Goal: Communication & Community: Answer question/provide support

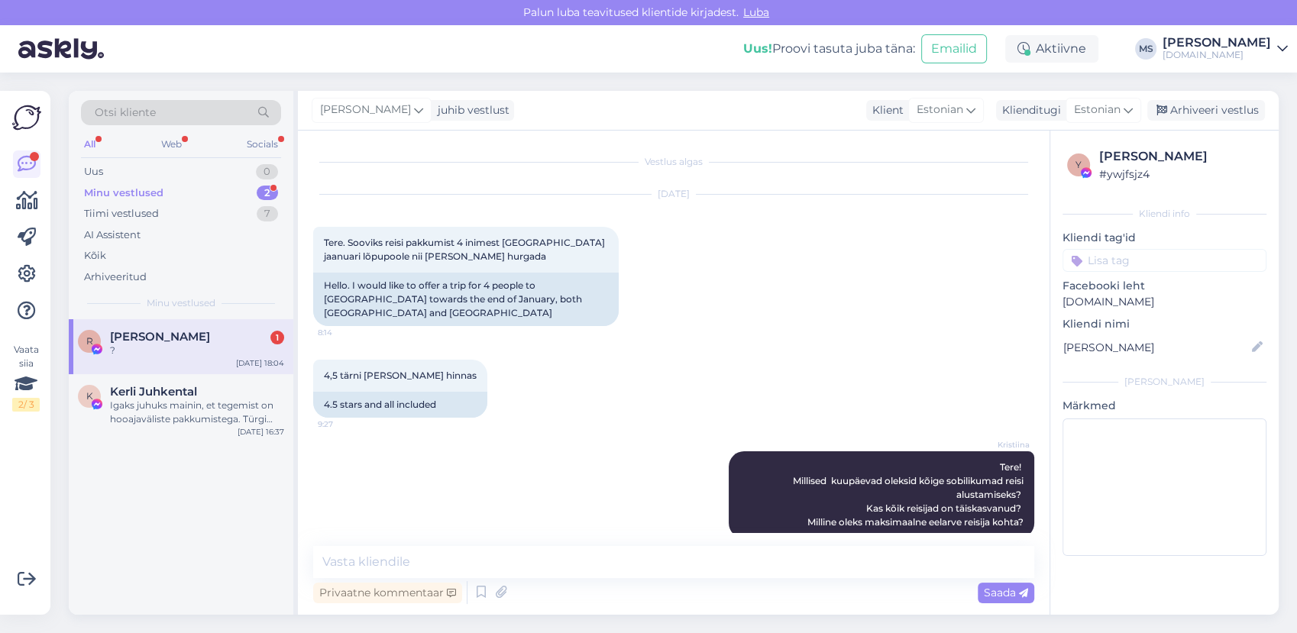
scroll to position [4899, 0]
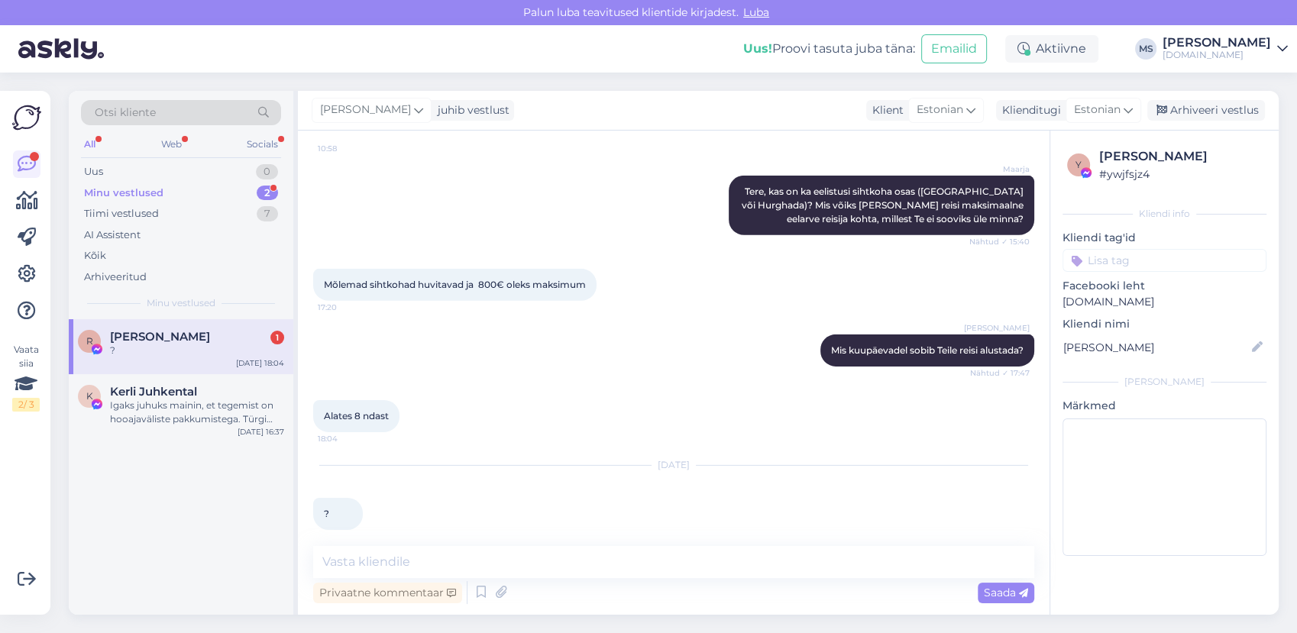
click at [385, 515] on div "[DATE] ? 14:36" at bounding box center [673, 498] width 721 height 98
click at [381, 548] on textarea at bounding box center [673, 562] width 721 height 32
type textarea "O"
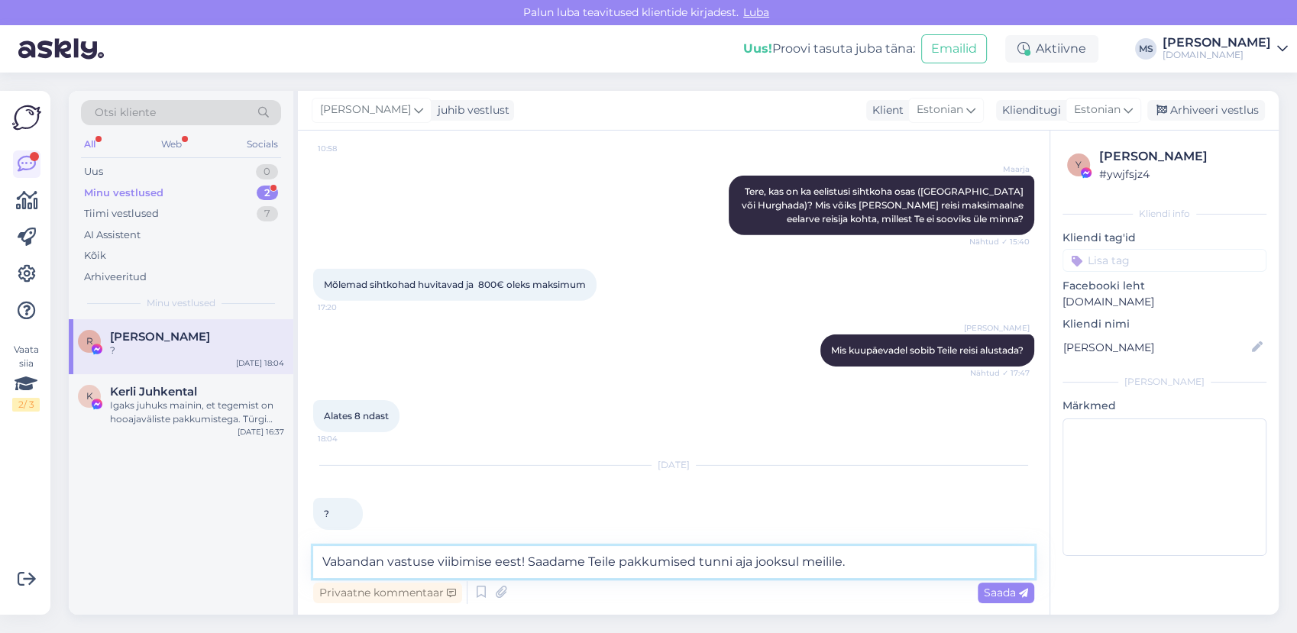
type textarea "Vabandan vastuse viibimise eest! Saadame Teile pakkumised tunni aja jooksul mei…"
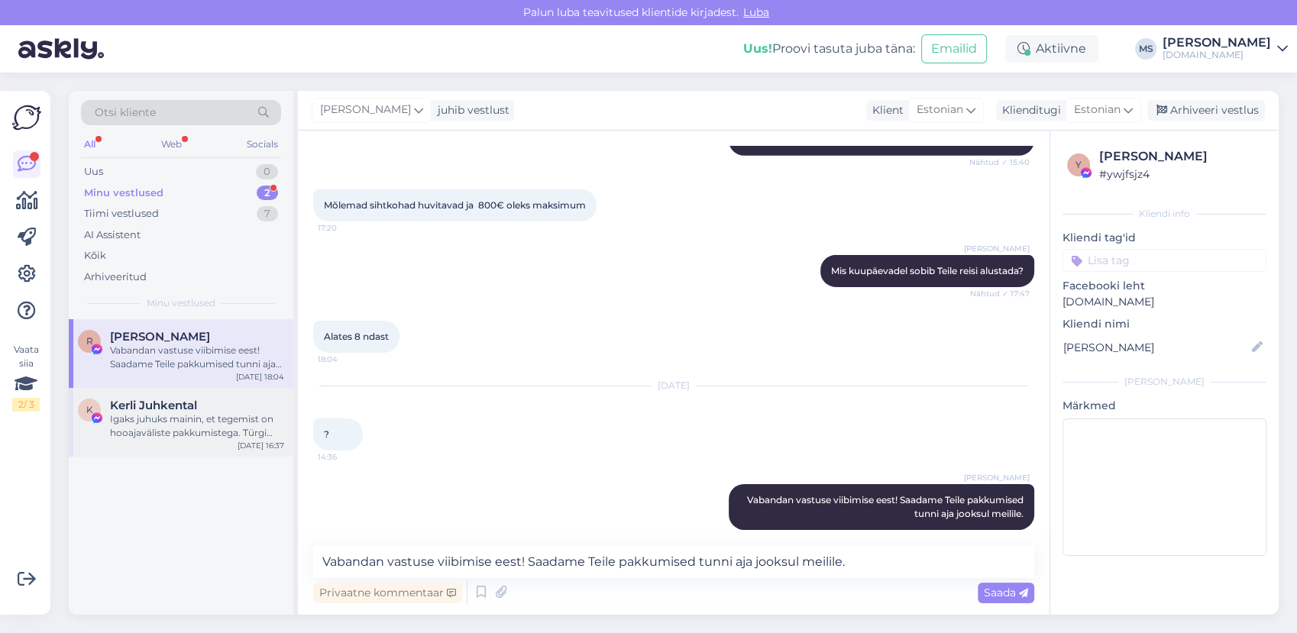
click at [206, 427] on div "Igaks juhuks mainin, et tegemist on hooajaväliste pakkumistega. Türgi kuurortid…" at bounding box center [197, 425] width 174 height 27
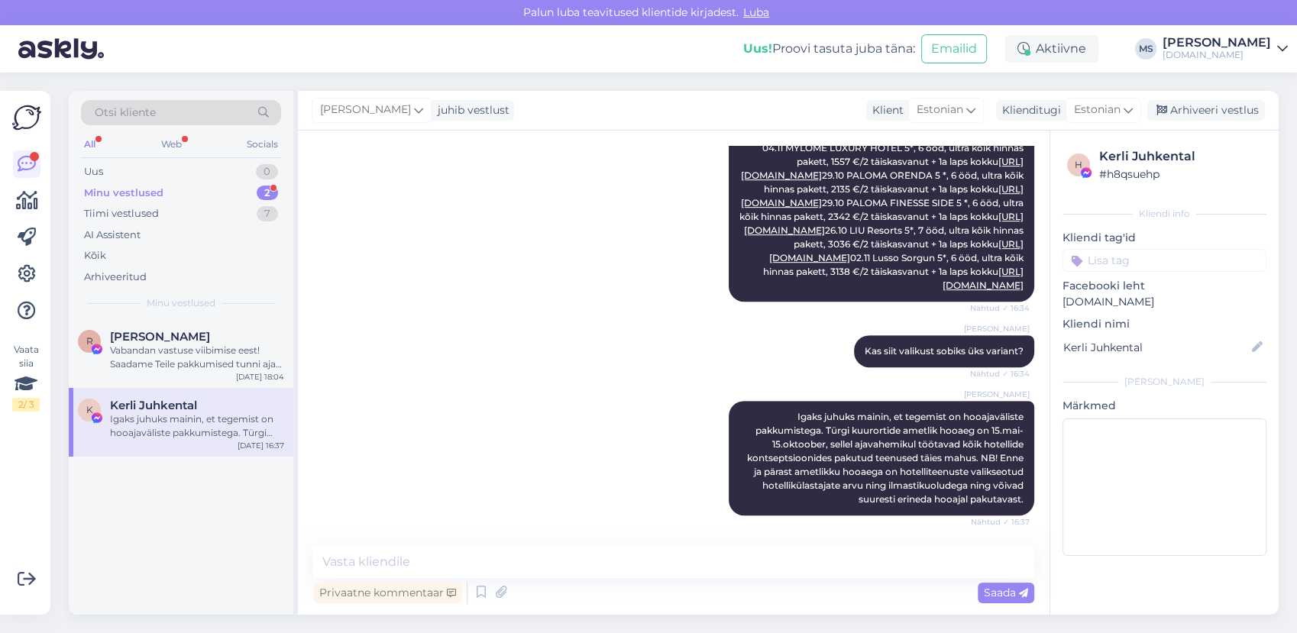
scroll to position [916, 0]
click at [614, 559] on textarea at bounding box center [673, 562] width 721 height 32
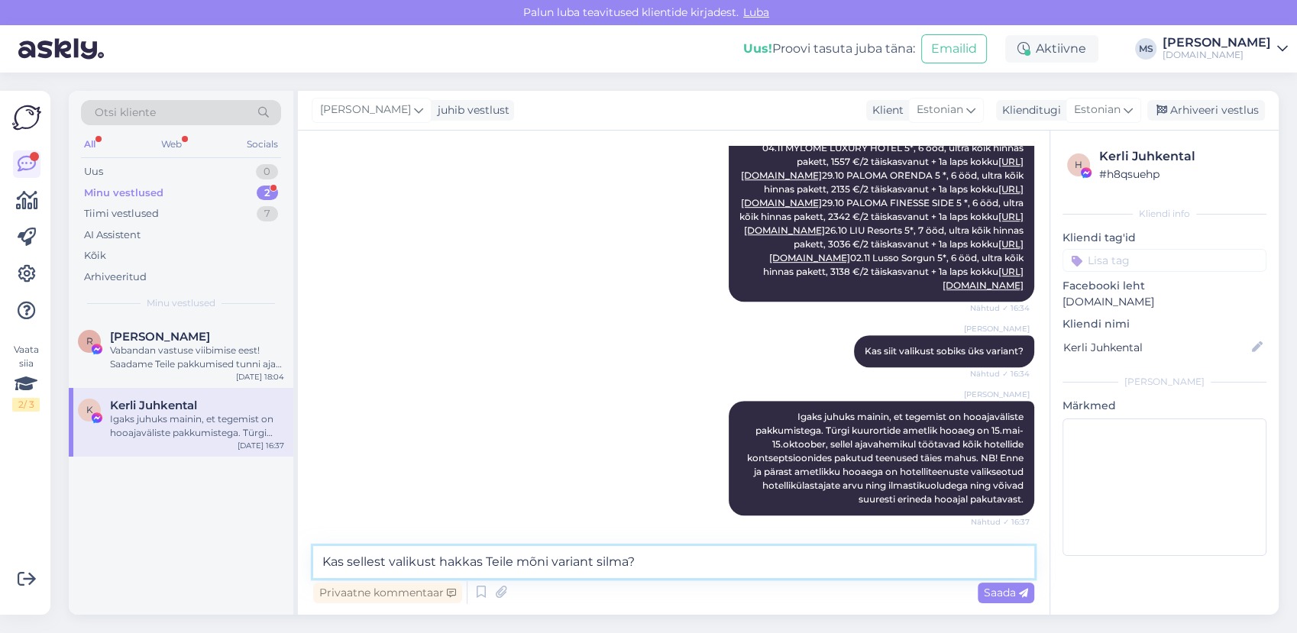
drag, startPoint x: 476, startPoint y: 560, endPoint x: 440, endPoint y: 559, distance: 36.7
click at [440, 561] on textarea "Kas sellest valikust hakkas Teile mõni variant silma?" at bounding box center [673, 562] width 721 height 32
type textarea "Kas sellest valikust jäi Teile mõni variant silma?"
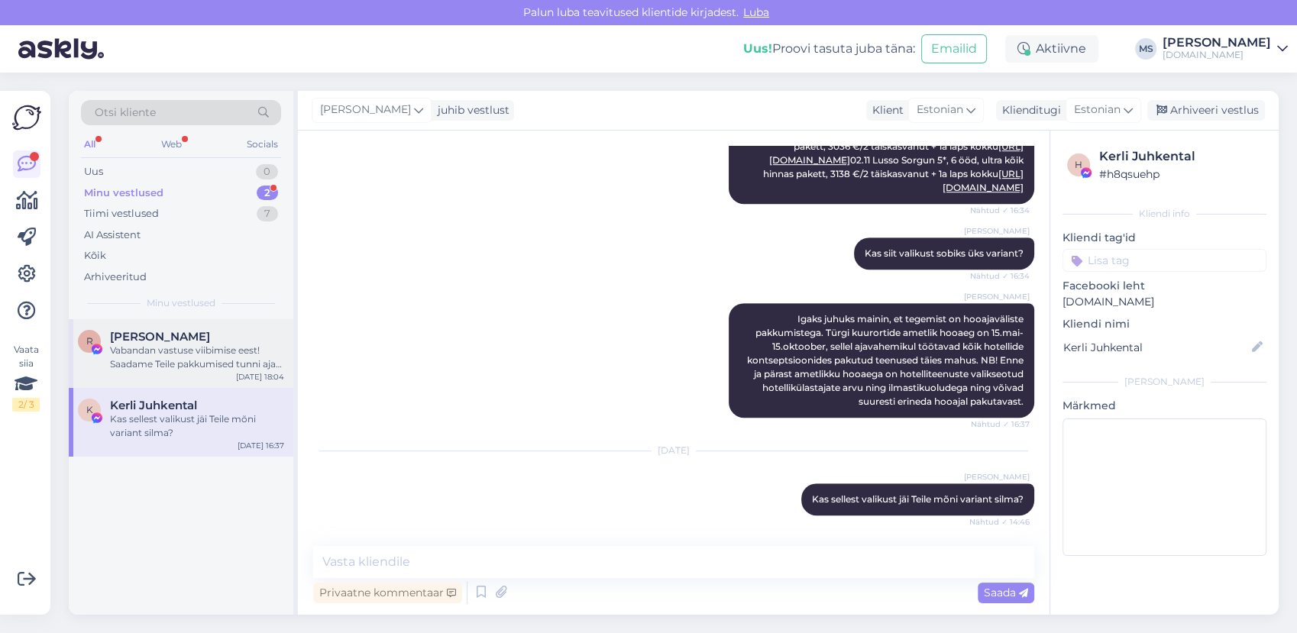
click at [250, 361] on div "Vabandan vastuse viibimise eest! Saadame Teile pakkumised tunni aja jooksul mei…" at bounding box center [197, 357] width 174 height 27
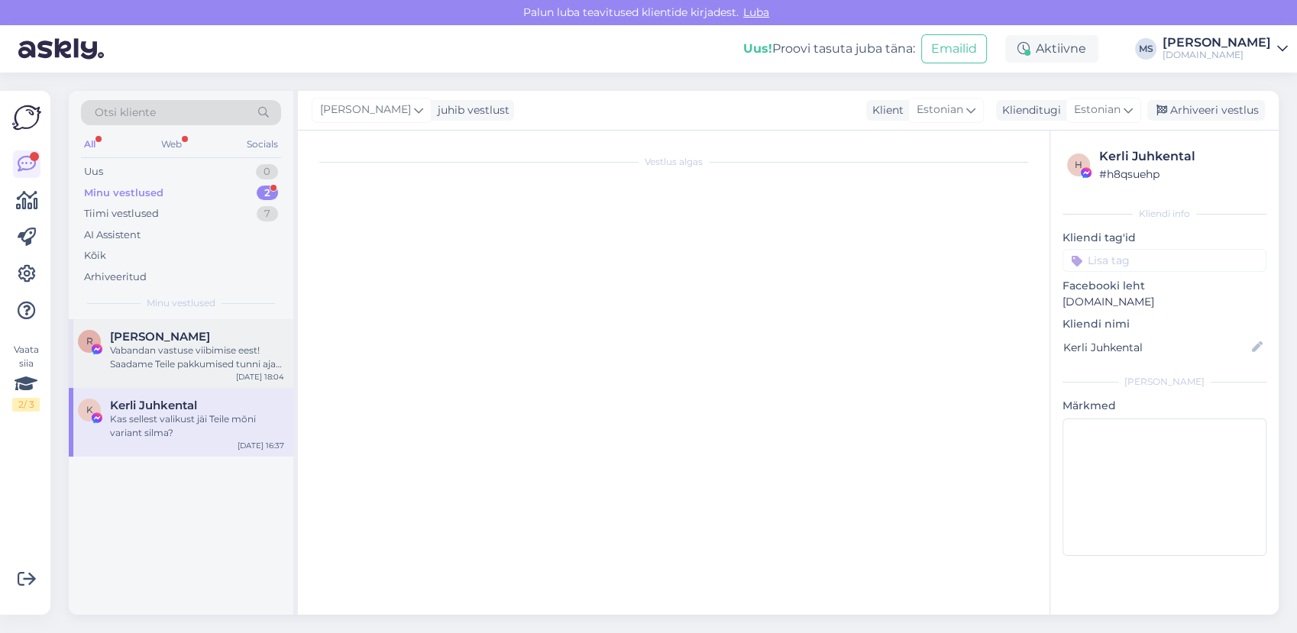
scroll to position [4979, 0]
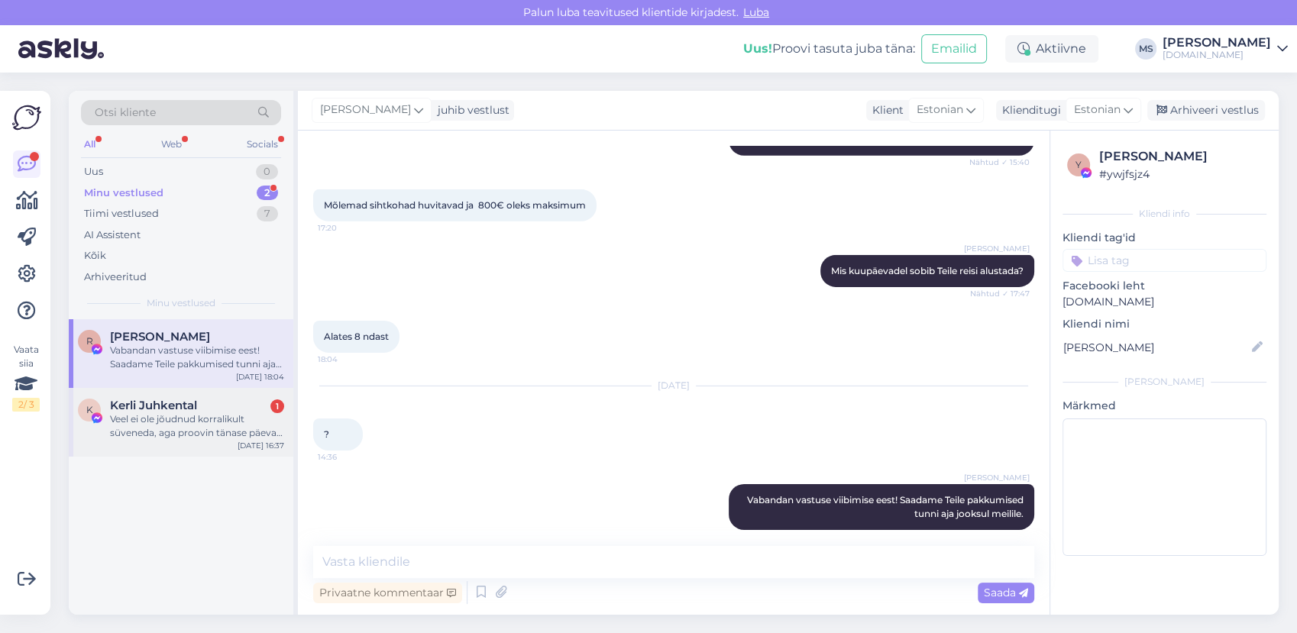
click at [204, 445] on div "K Kerli Juhkental 1 Veel ei ole jõudnud korralikult süveneda, aga proovin tänas…" at bounding box center [181, 422] width 225 height 69
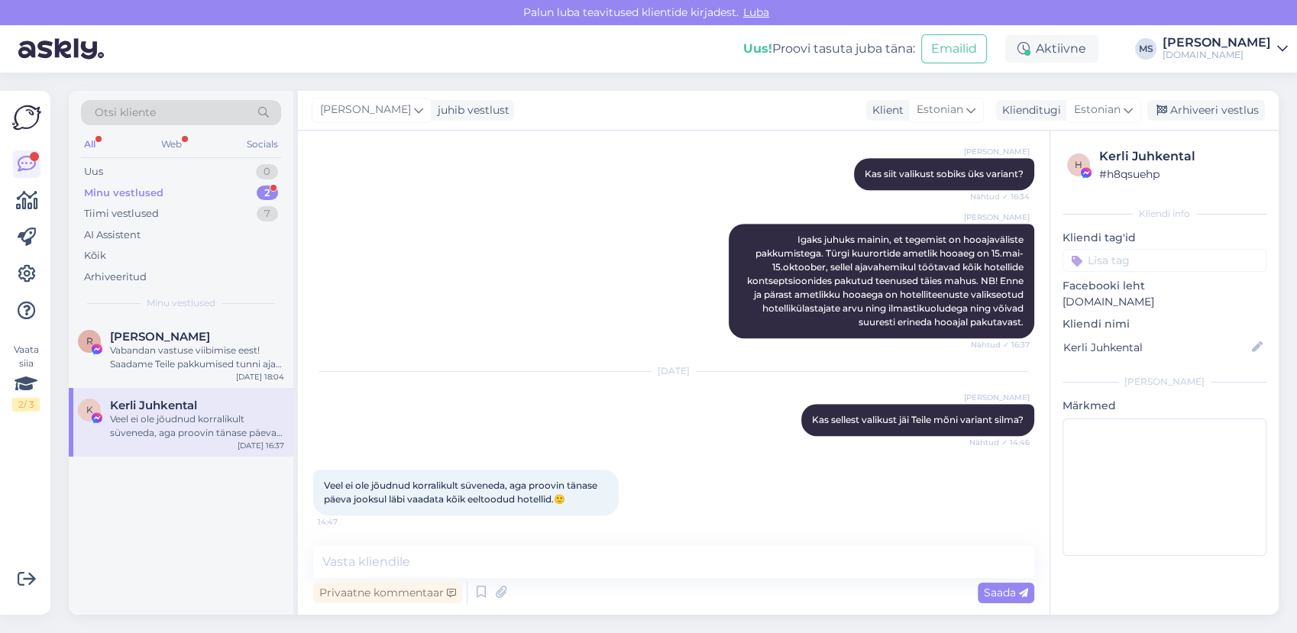
scroll to position [1094, 0]
click at [483, 547] on textarea at bounding box center [673, 562] width 721 height 32
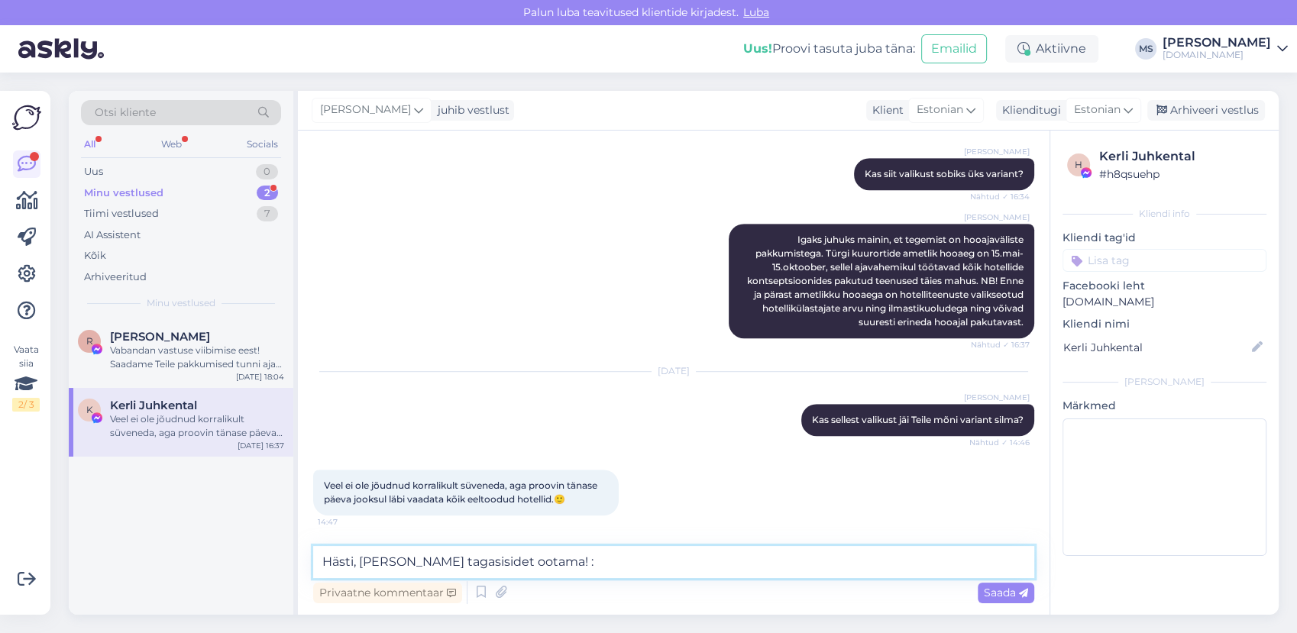
type textarea "Hästi, [PERSON_NAME] tagasisidet ootama! :)"
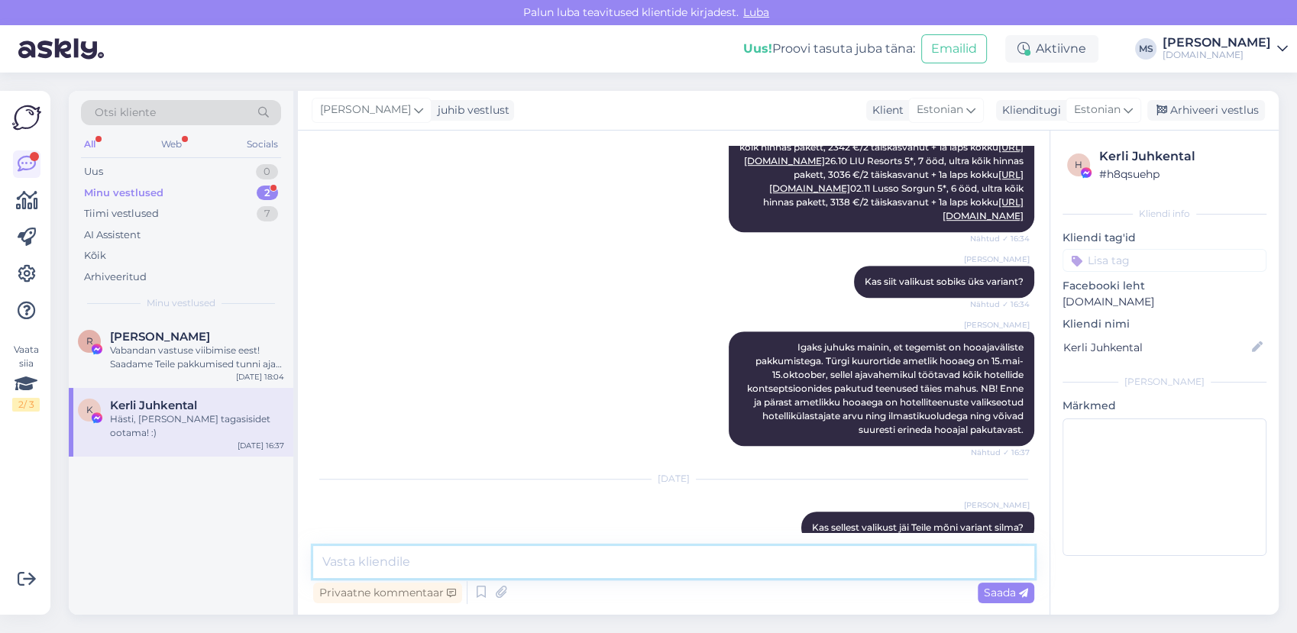
scroll to position [735, 0]
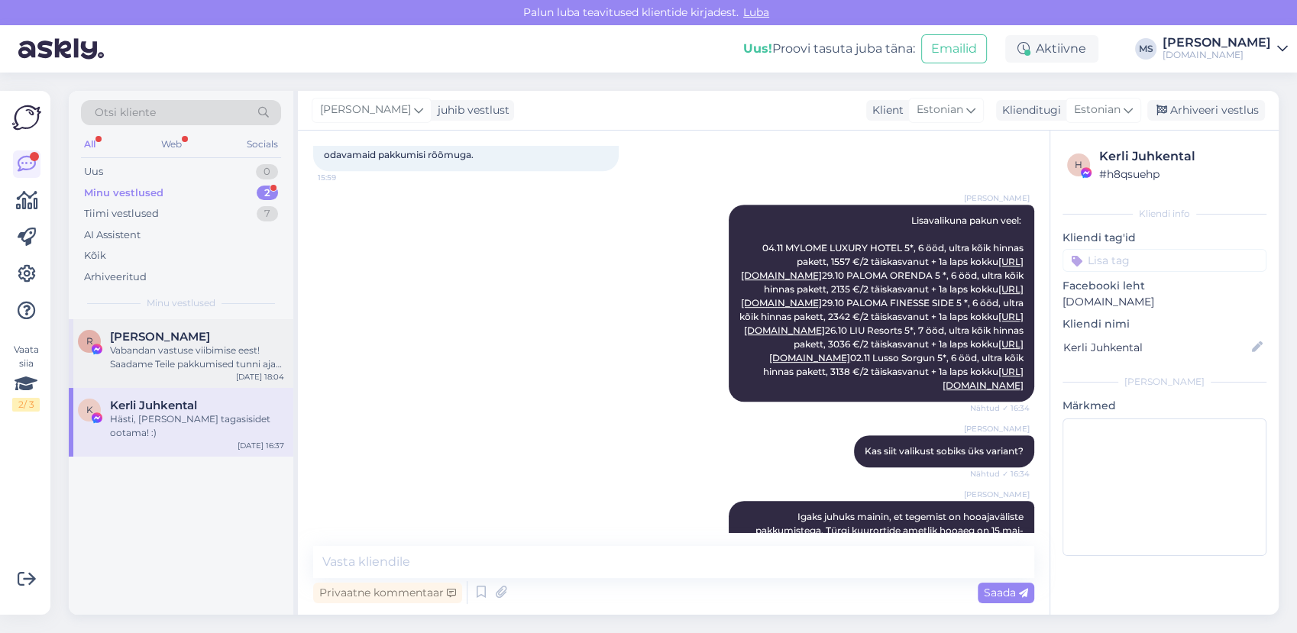
click at [150, 346] on div "Vabandan vastuse viibimise eest! Saadame Teile pakkumised tunni aja jooksul mei…" at bounding box center [197, 357] width 174 height 27
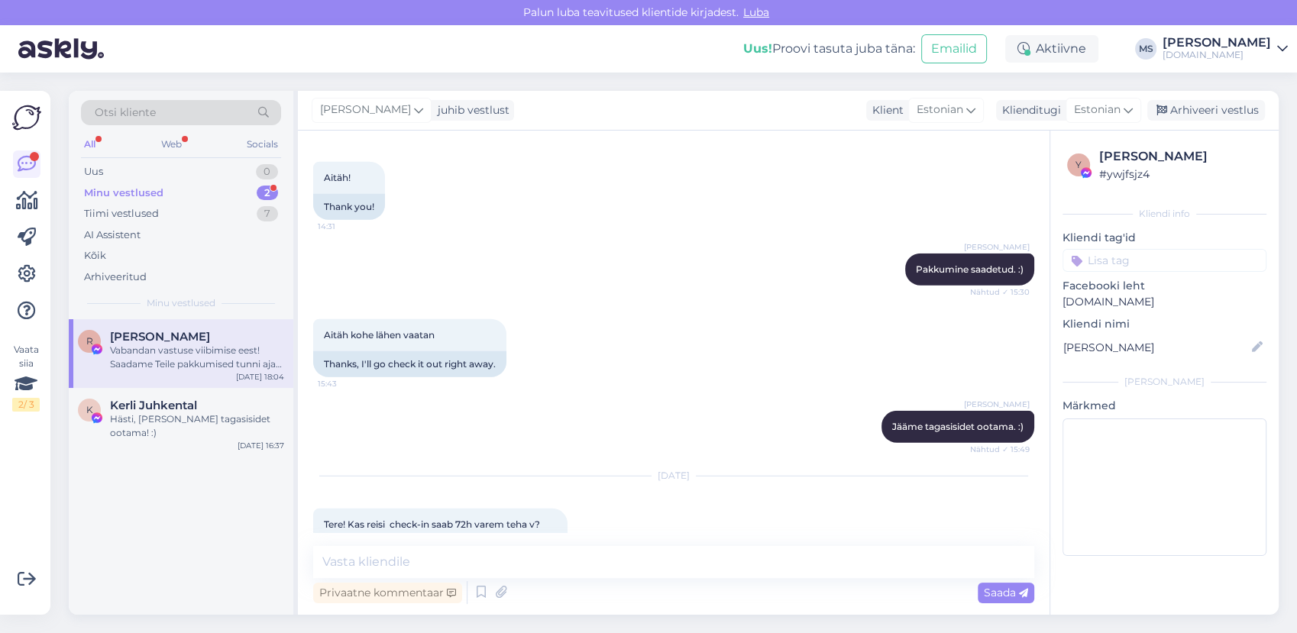
scroll to position [4045, 0]
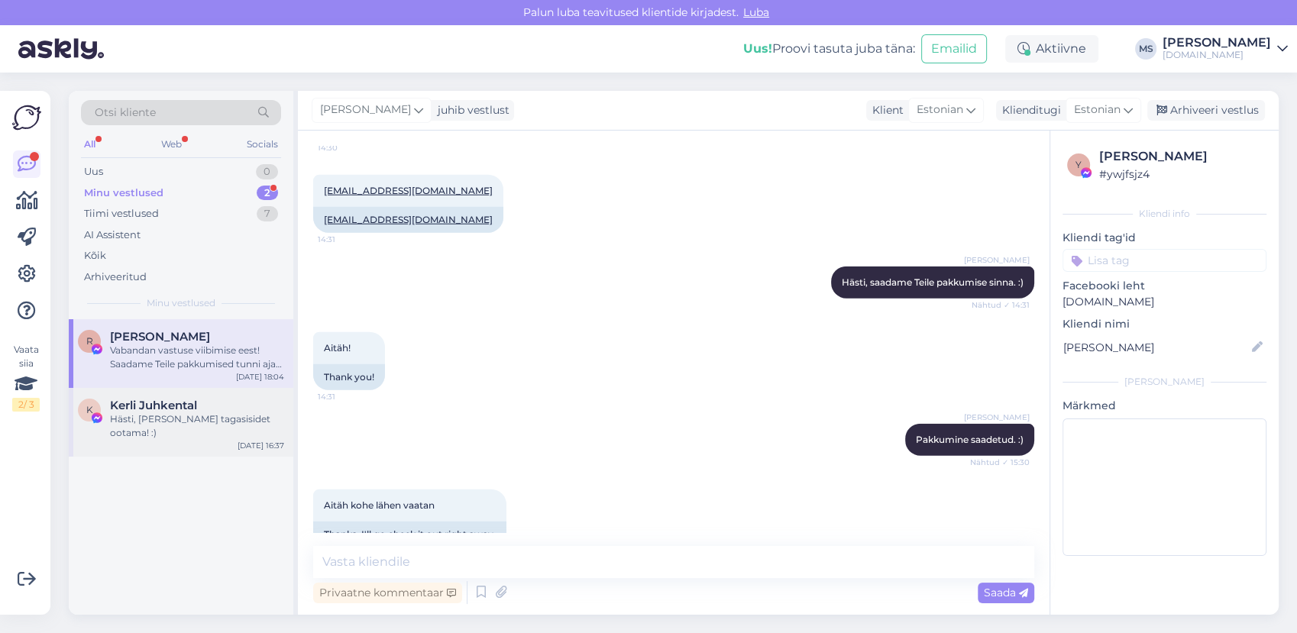
click at [183, 428] on div "Hästi, [PERSON_NAME] tagasisidet ootama! :)" at bounding box center [197, 425] width 174 height 27
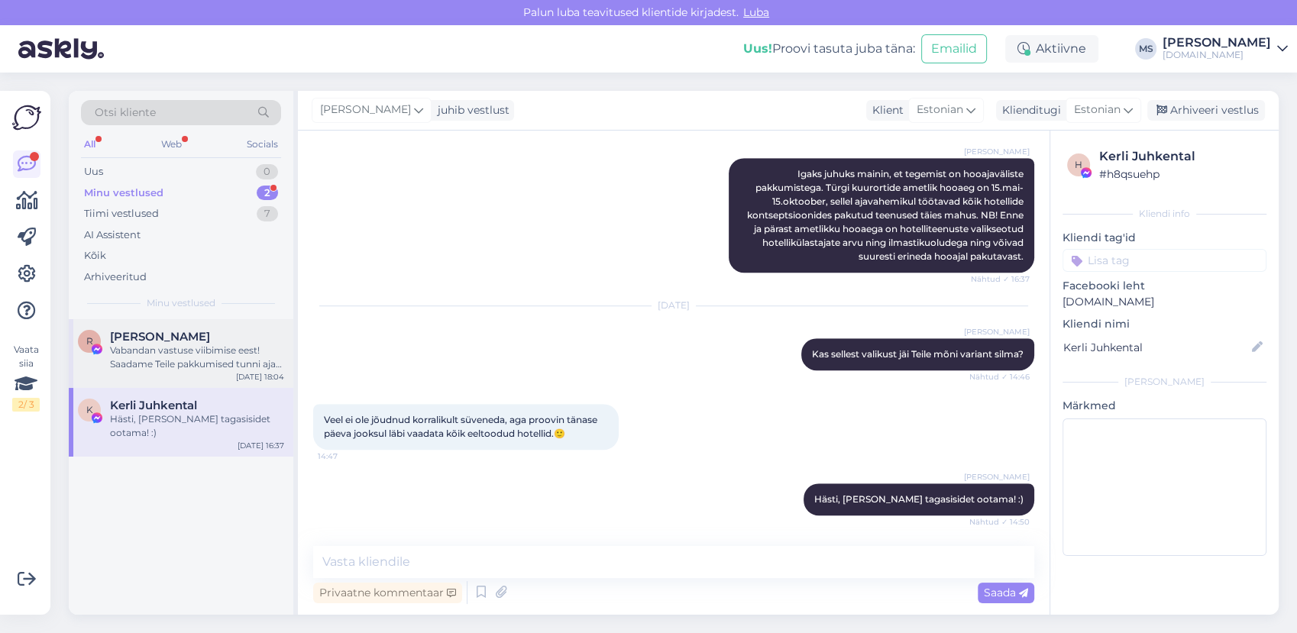
click at [156, 345] on div "Vabandan vastuse viibimise eest! Saadame Teile pakkumised tunni aja jooksul mei…" at bounding box center [197, 357] width 174 height 27
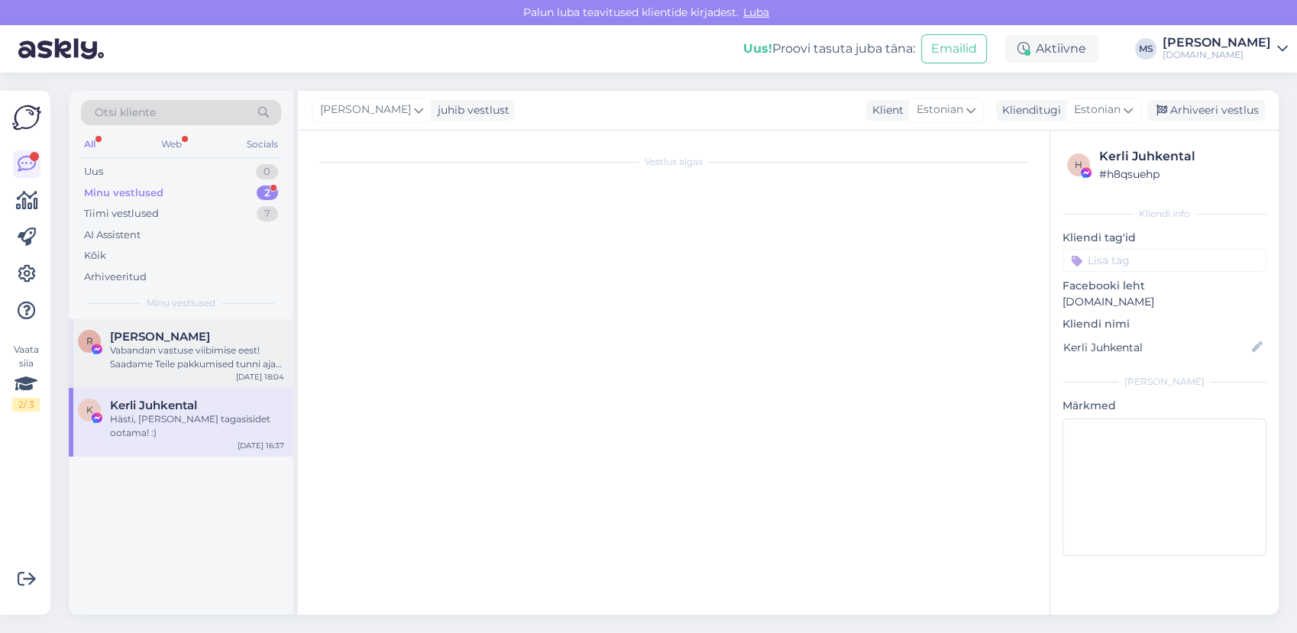
scroll to position [4979, 0]
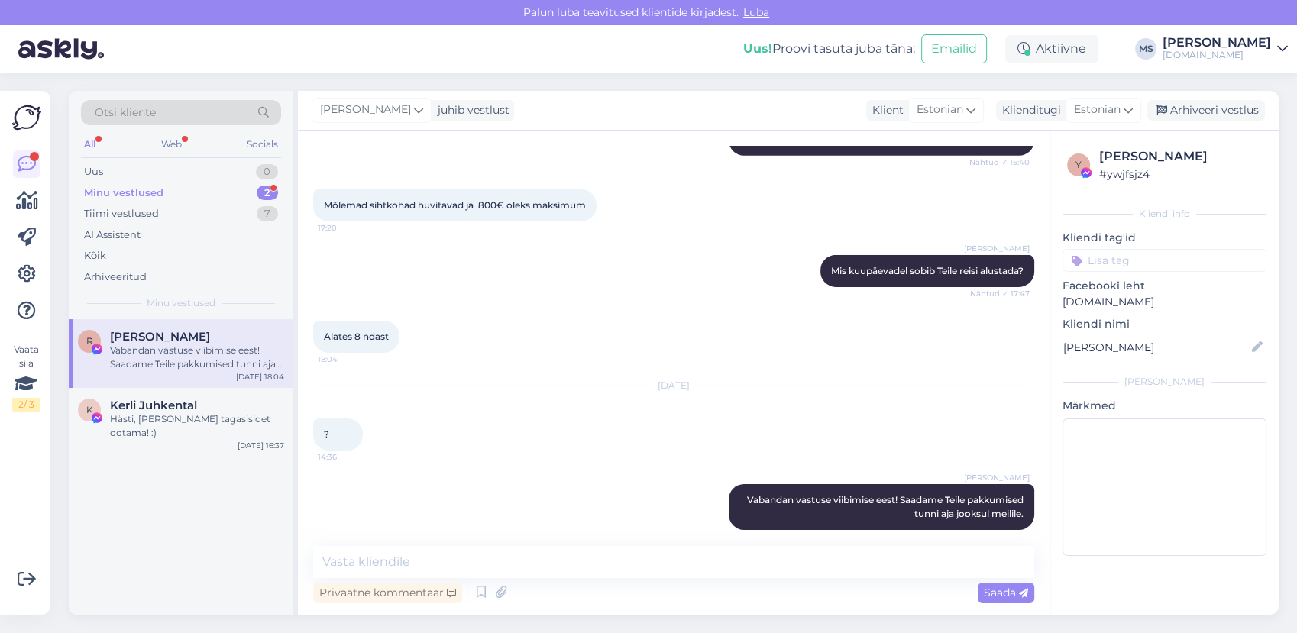
click at [173, 191] on div "Minu vestlused 2" at bounding box center [181, 193] width 200 height 21
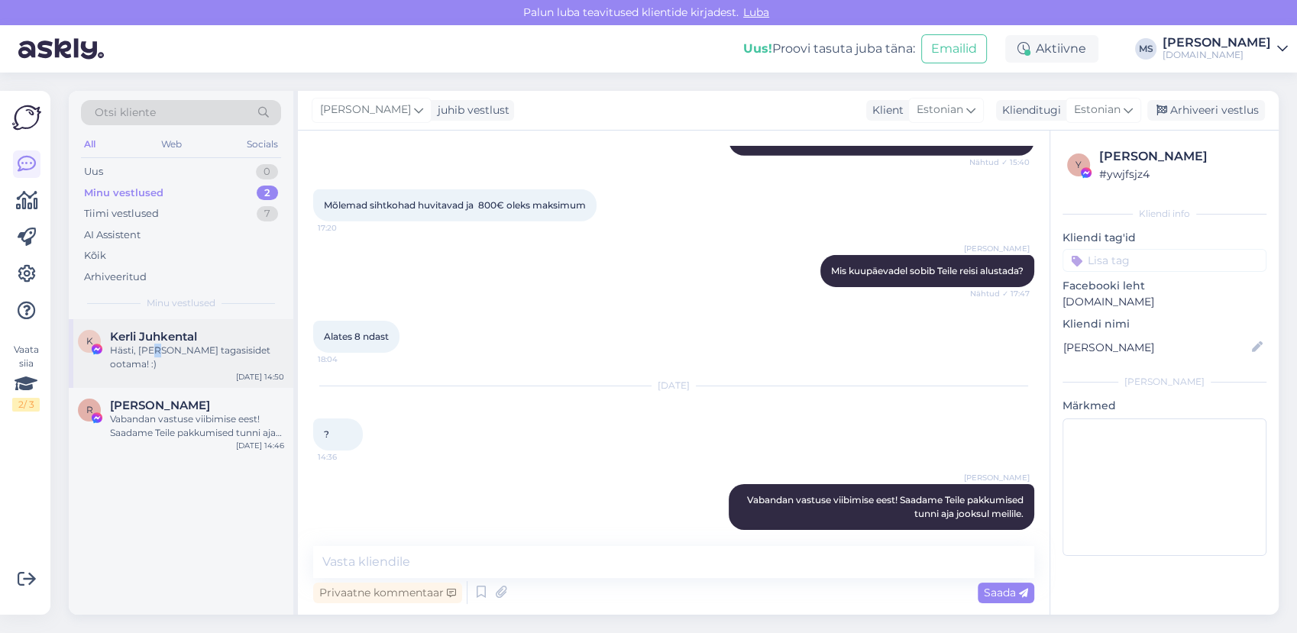
click at [156, 347] on div "Hästi, [PERSON_NAME] tagasisidet ootama! :)" at bounding box center [197, 357] width 174 height 27
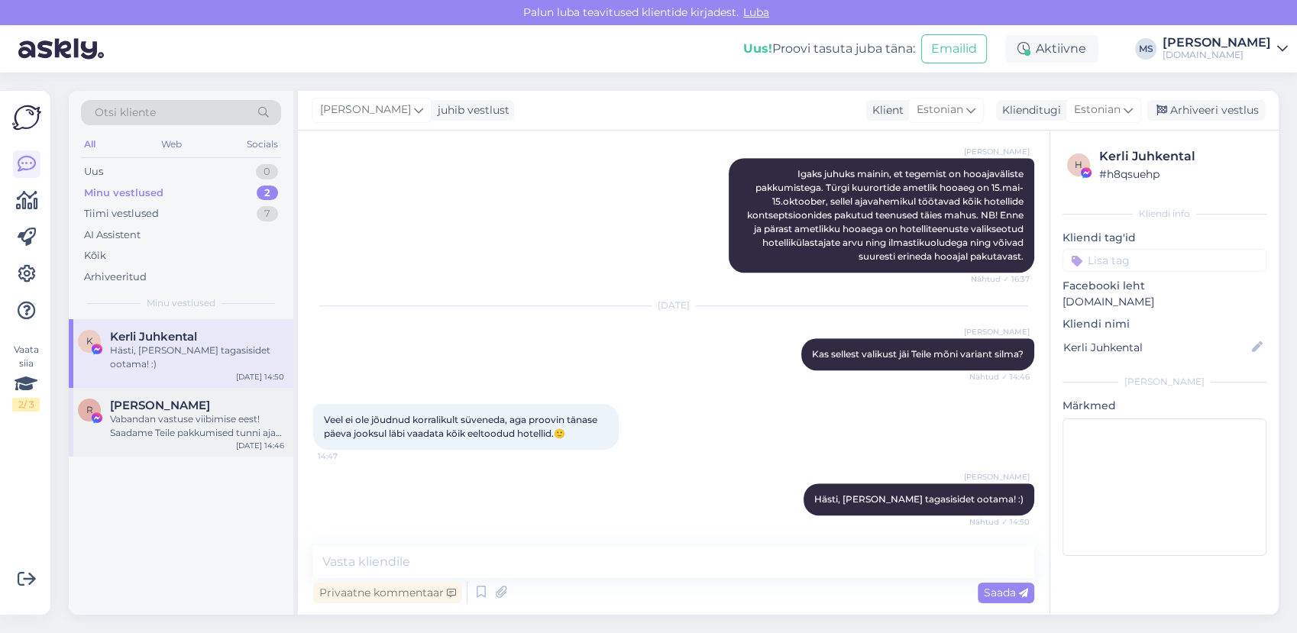
drag, startPoint x: 156, startPoint y: 347, endPoint x: 204, endPoint y: 426, distance: 92.8
click at [195, 426] on div "Vabandan vastuse viibimise eest! Saadame Teile pakkumised tunni aja jooksul mei…" at bounding box center [197, 425] width 174 height 27
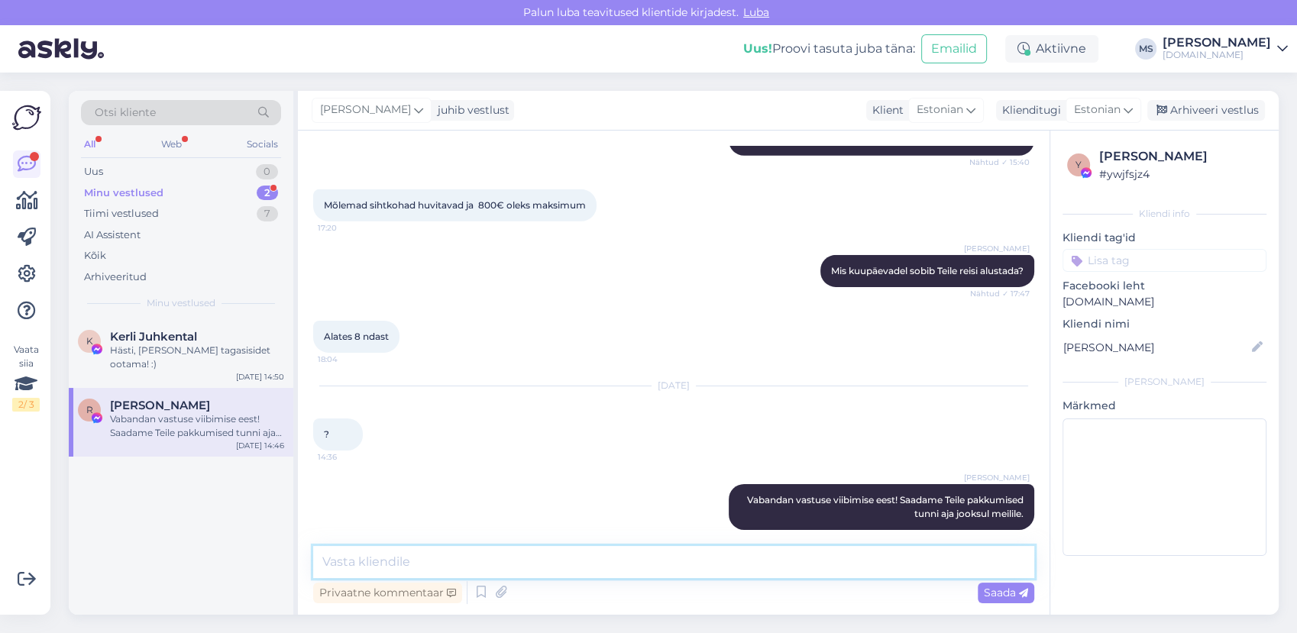
click at [369, 557] on textarea at bounding box center [673, 562] width 721 height 32
type textarea "Pakkumised on saadetud Teile meilile."
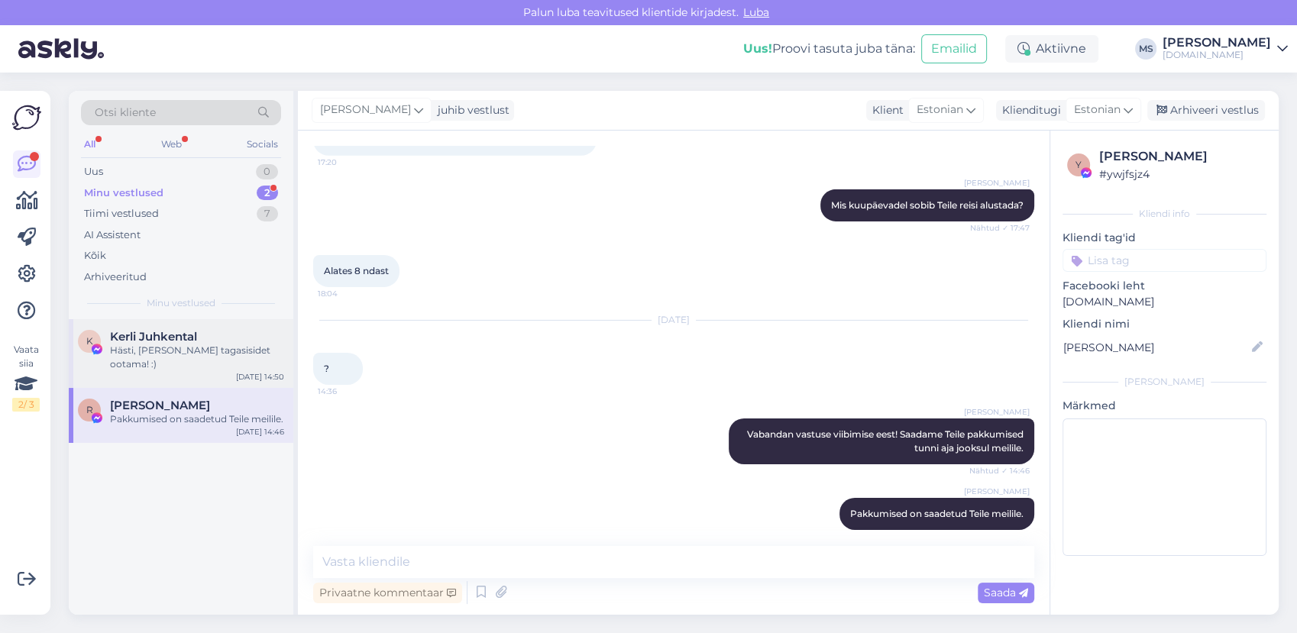
click at [195, 353] on div "Hästi, [PERSON_NAME] tagasisidet ootama! :)" at bounding box center [197, 357] width 174 height 27
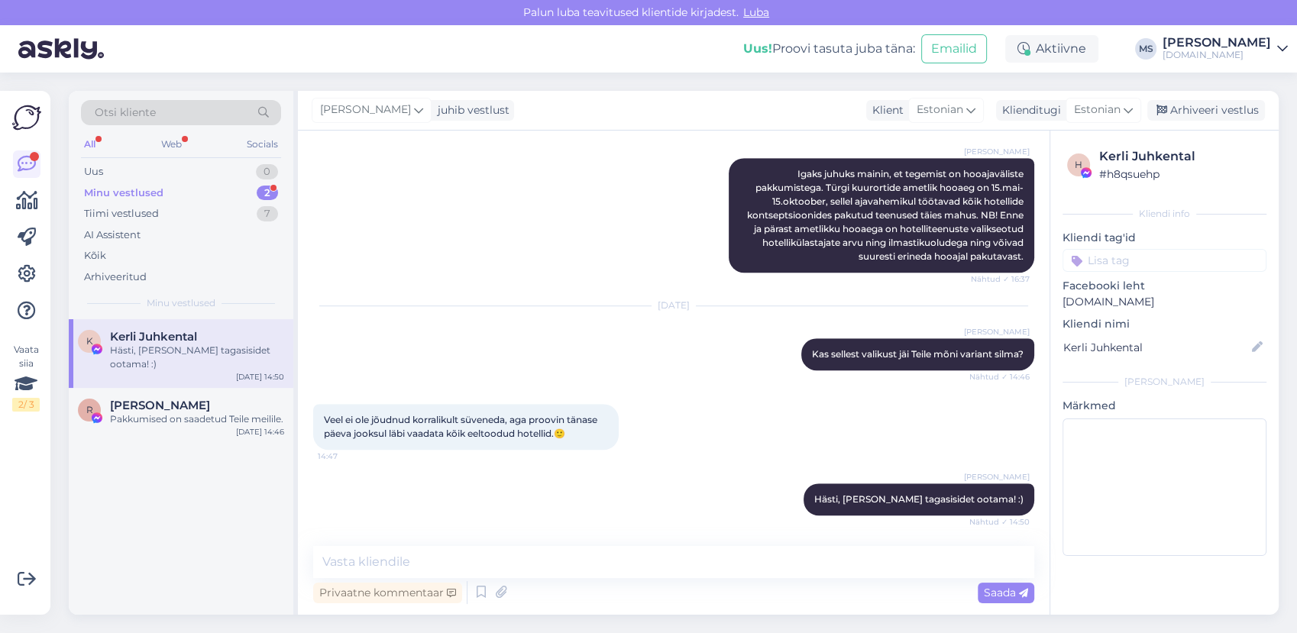
click at [147, 187] on div "Minu vestlused" at bounding box center [123, 193] width 79 height 15
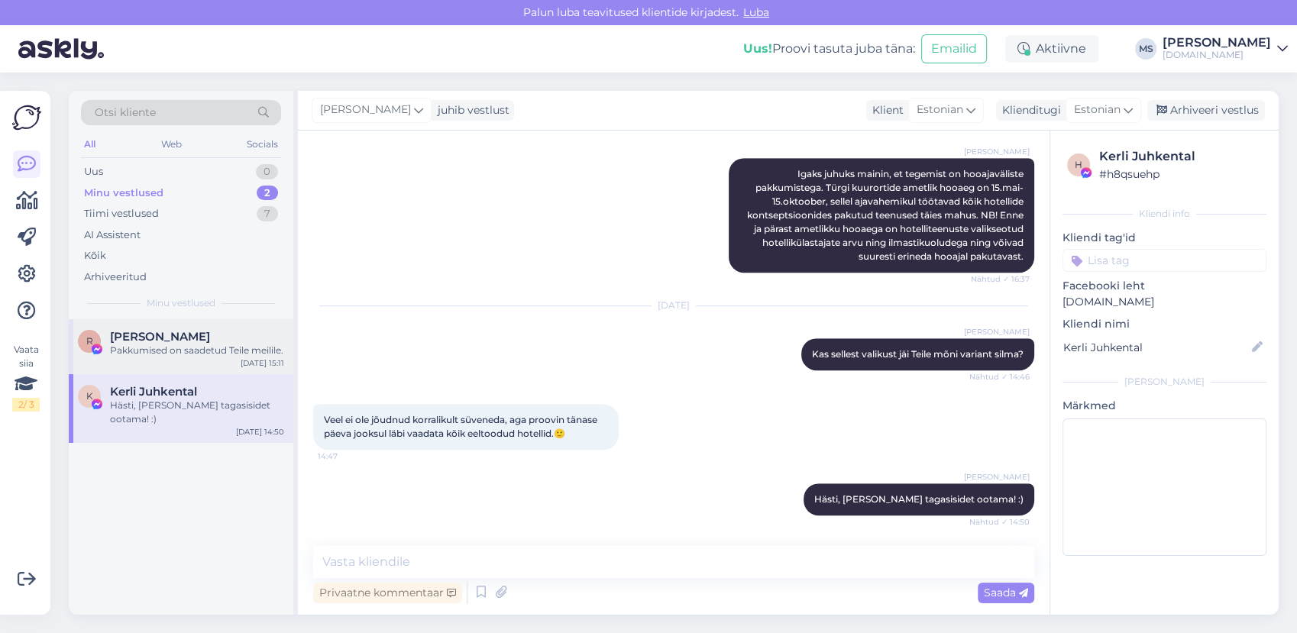
click at [161, 348] on div "Pakkumised on saadetud Teile meilile." at bounding box center [197, 351] width 174 height 14
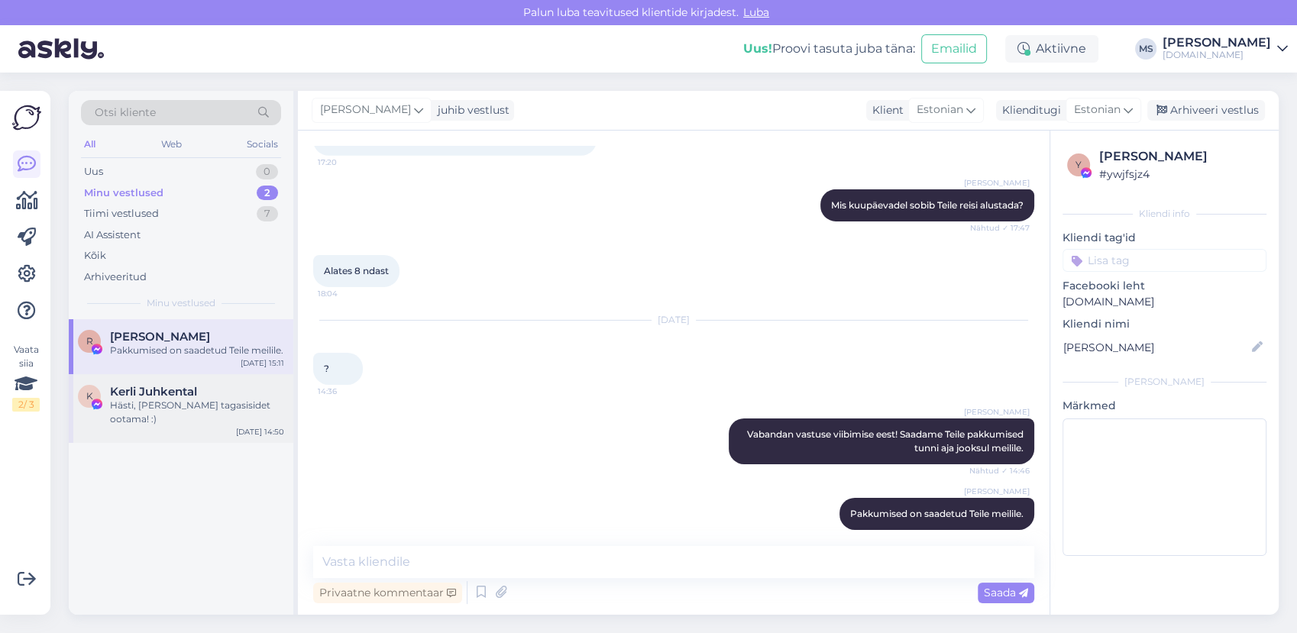
click at [160, 443] on div "K Kerli Juhkental Hästi, [PERSON_NAME] tagasisidet ootama! :) [DATE] 14:50" at bounding box center [181, 408] width 225 height 69
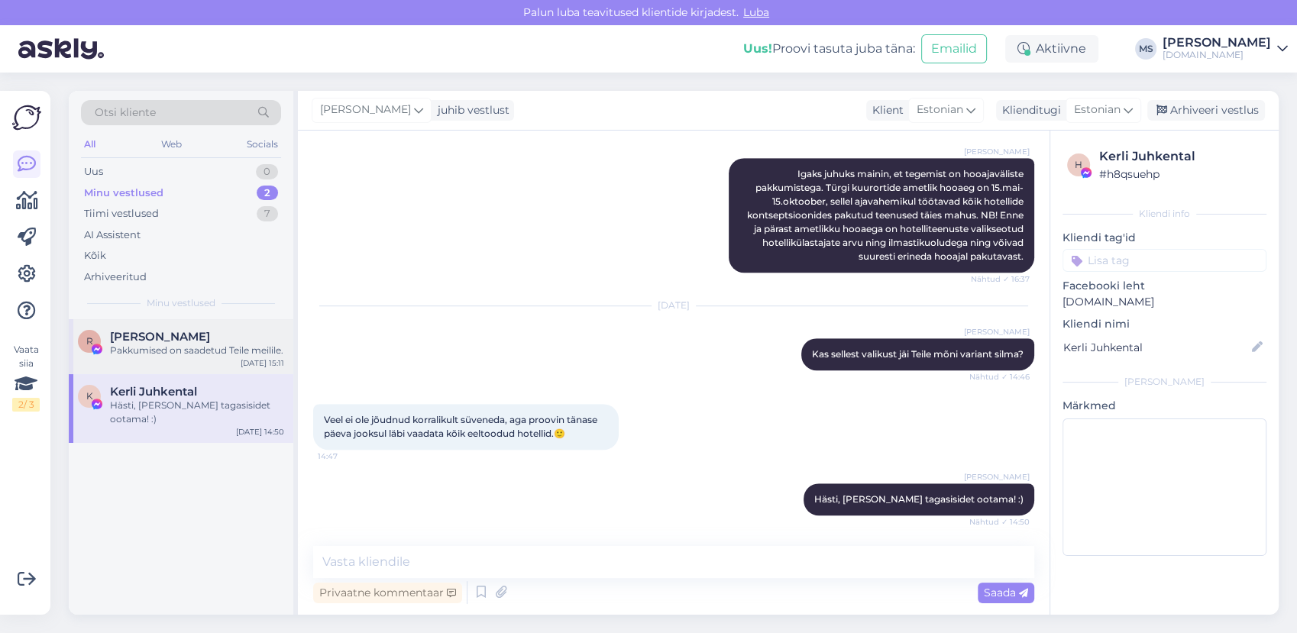
click at [184, 341] on span "[PERSON_NAME]" at bounding box center [160, 337] width 100 height 14
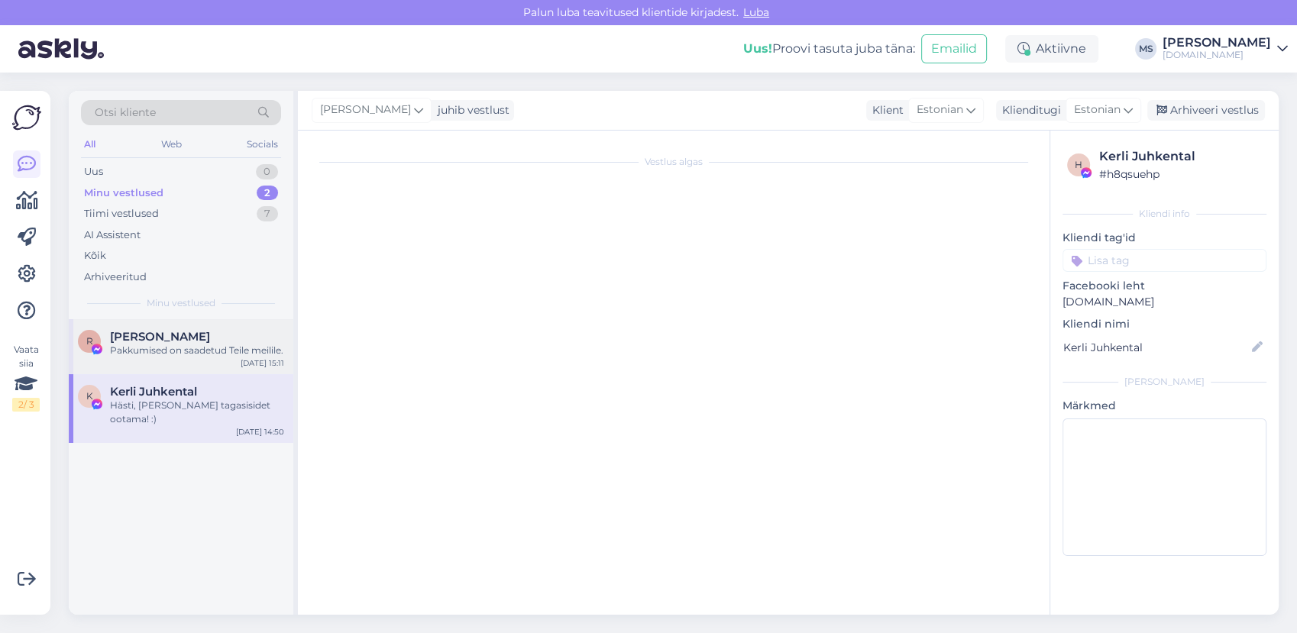
scroll to position [5044, 0]
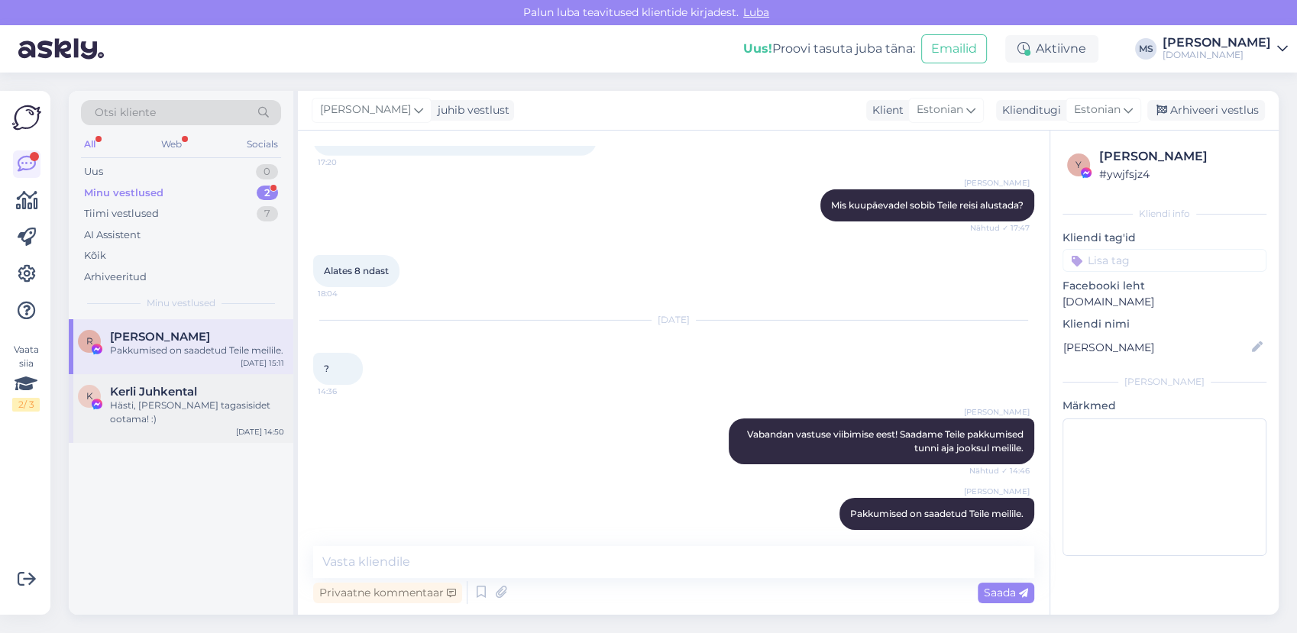
click at [205, 399] on div "Kerli Juhkental" at bounding box center [197, 392] width 174 height 14
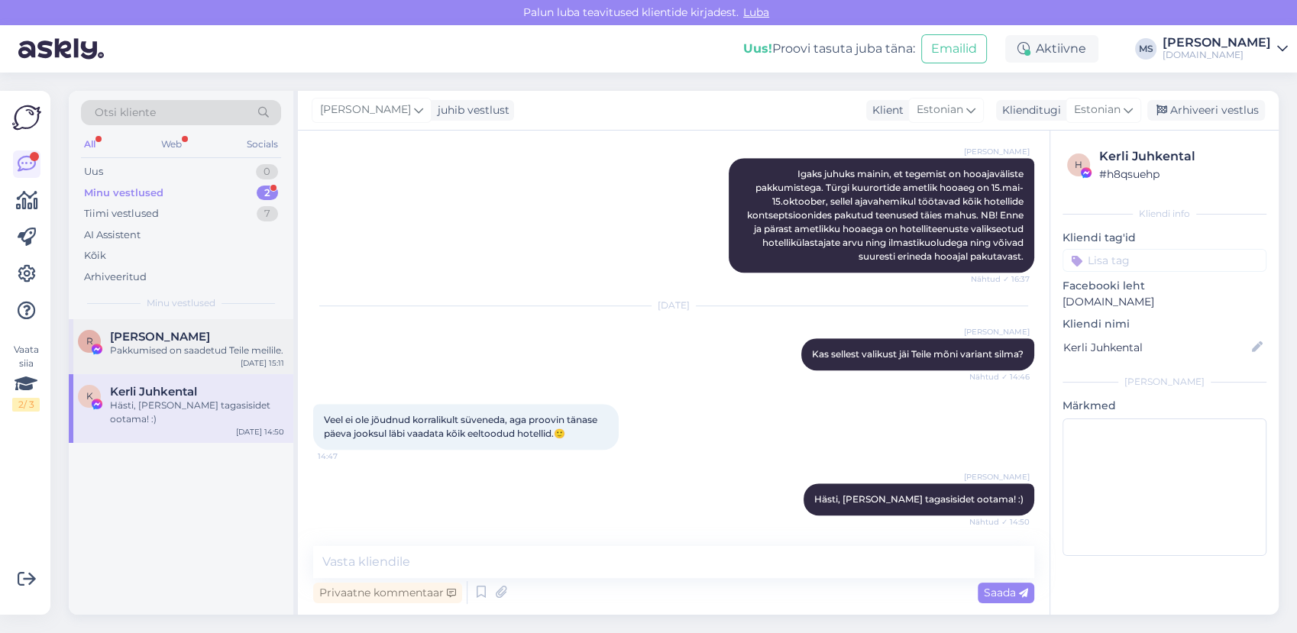
click at [186, 355] on div "Pakkumised on saadetud Teile meilile." at bounding box center [197, 351] width 174 height 14
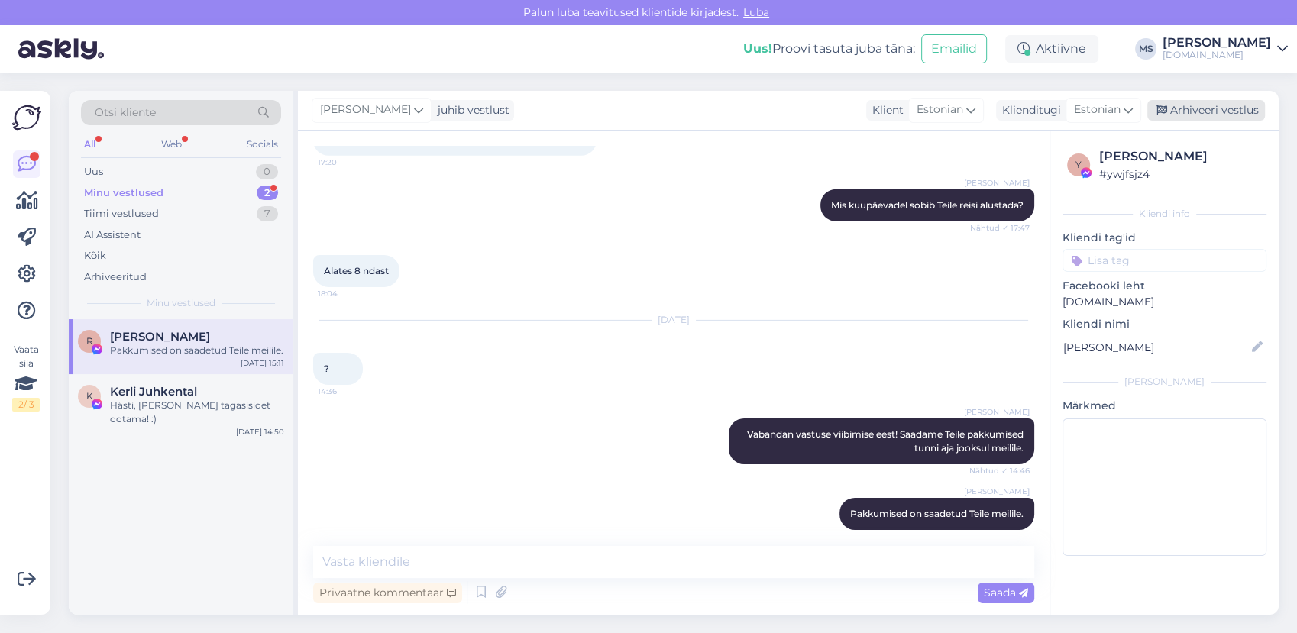
drag, startPoint x: 1185, startPoint y: 108, endPoint x: 1161, endPoint y: 114, distance: 25.0
click at [1184, 108] on div "Arhiveeri vestlus" at bounding box center [1206, 110] width 118 height 21
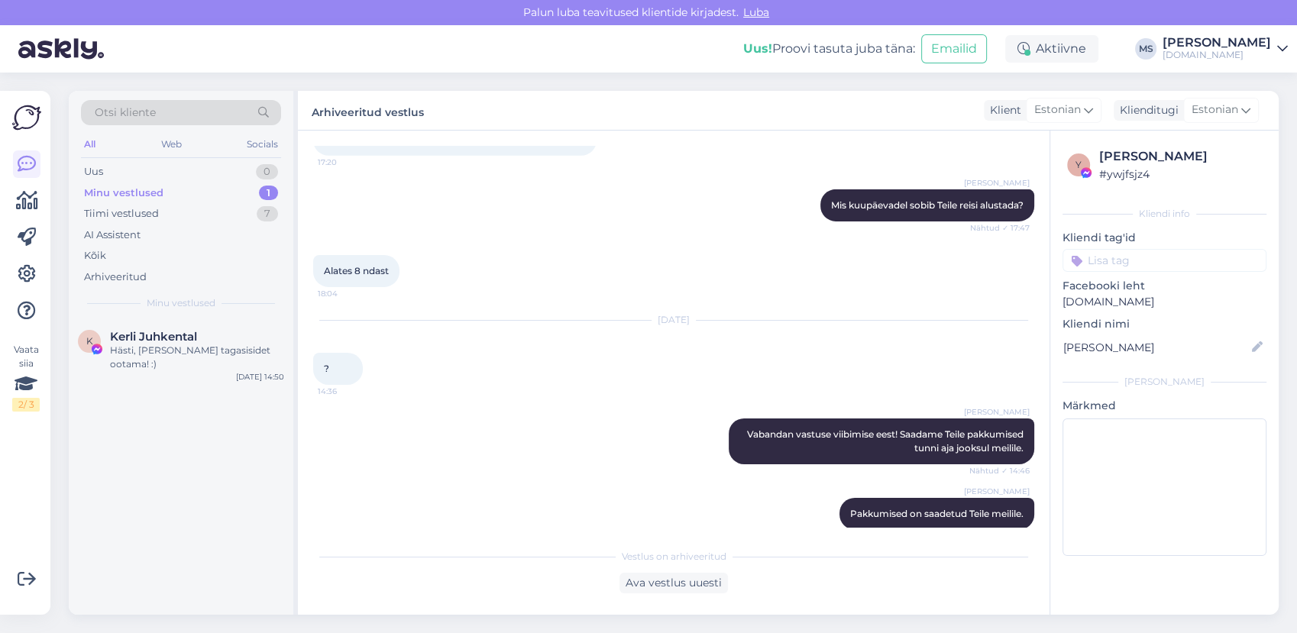
click at [173, 188] on div "Minu vestlused 1" at bounding box center [181, 193] width 200 height 21
click at [189, 355] on div "Hästi, [PERSON_NAME] tagasisidet ootama! :)" at bounding box center [197, 357] width 174 height 27
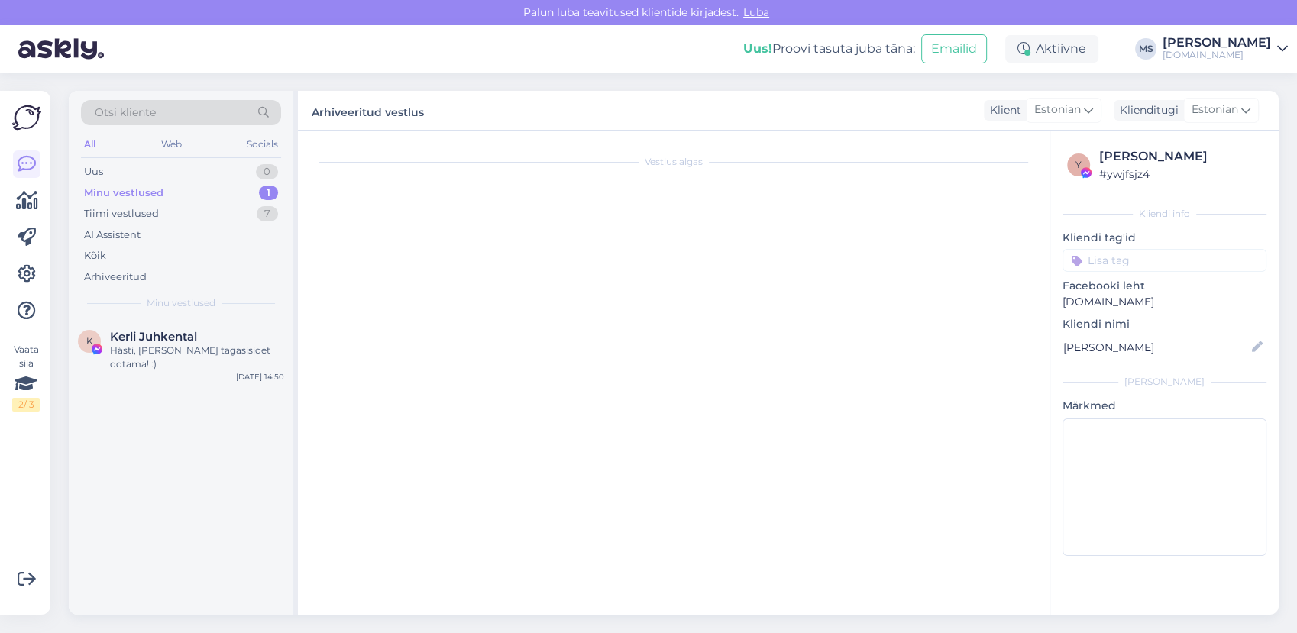
scroll to position [1160, 0]
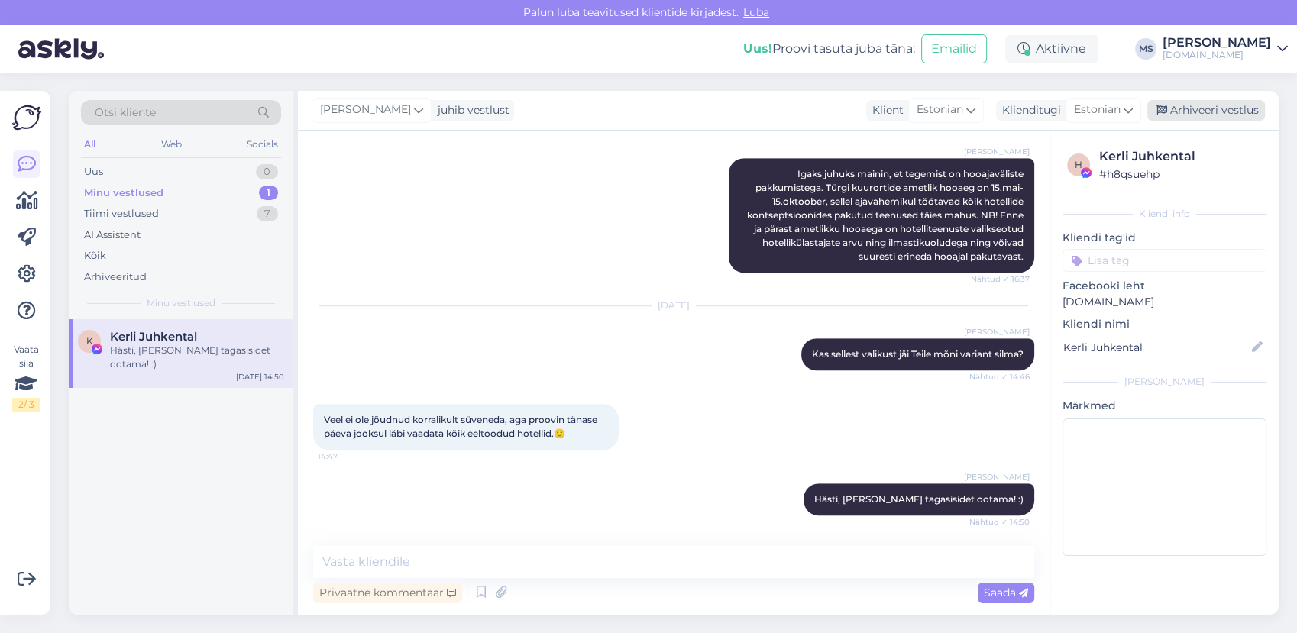
click at [1216, 118] on div "Arhiveeri vestlus" at bounding box center [1206, 110] width 118 height 21
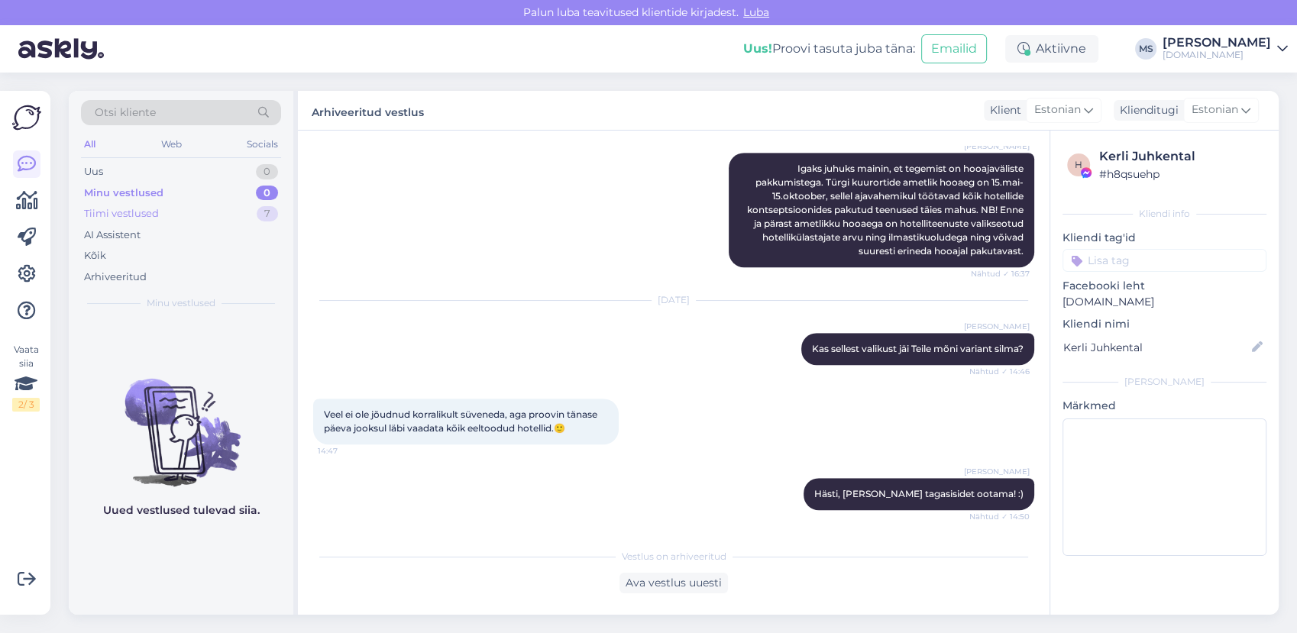
click at [195, 215] on div "Tiimi vestlused 7" at bounding box center [181, 213] width 200 height 21
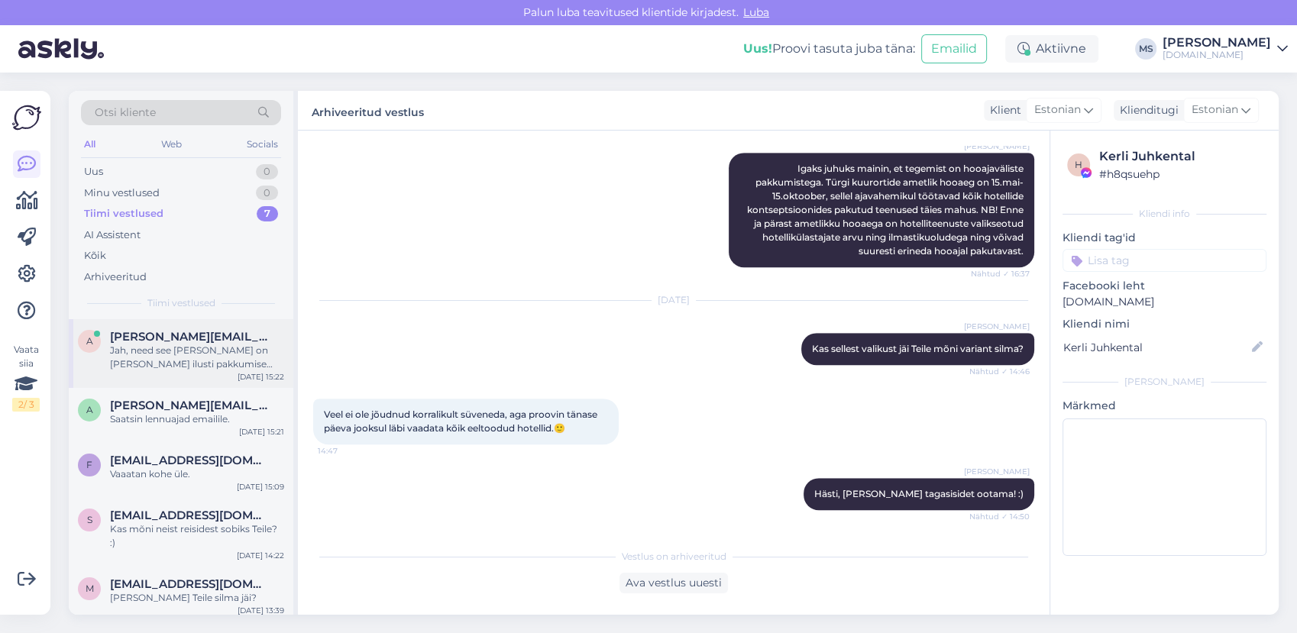
click at [192, 342] on span "[PERSON_NAME][EMAIL_ADDRESS][DOMAIN_NAME]" at bounding box center [189, 337] width 159 height 14
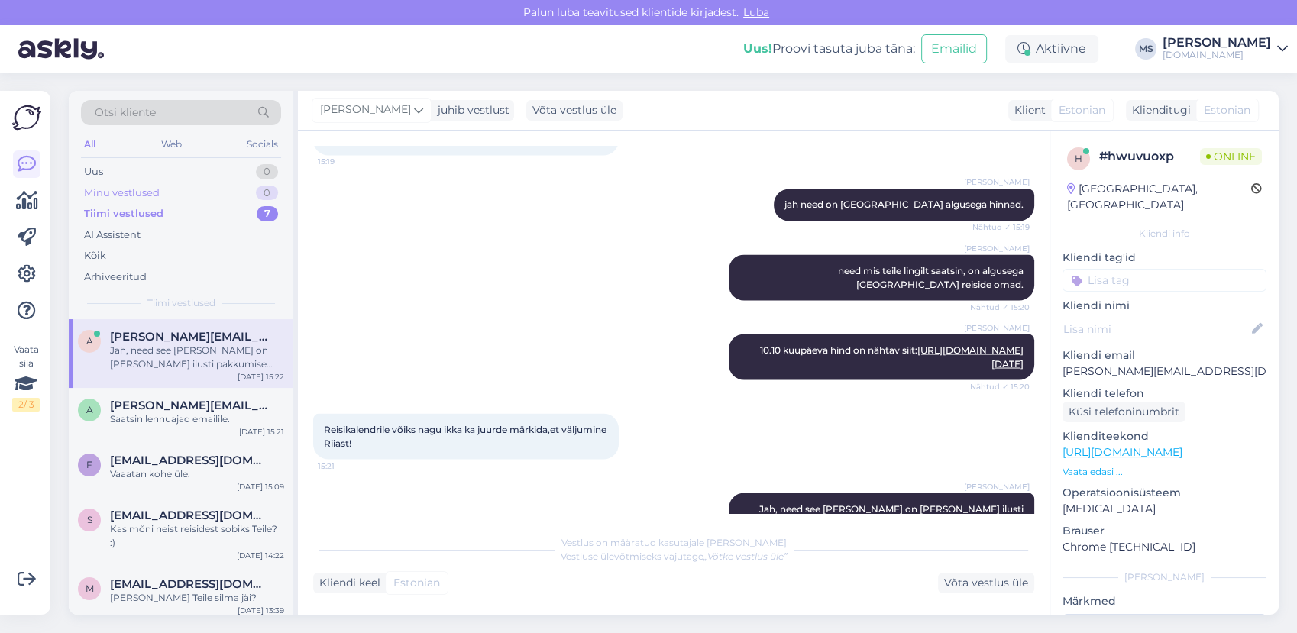
click at [152, 189] on div "Minu vestlused" at bounding box center [122, 193] width 76 height 15
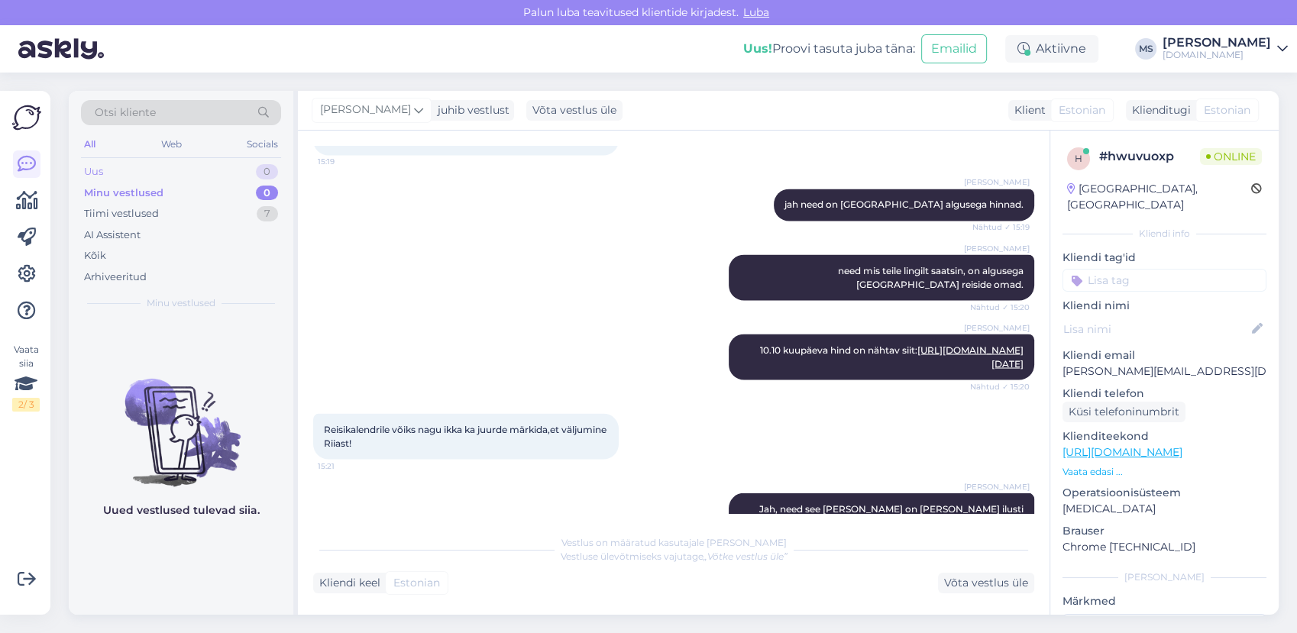
click at [153, 161] on div "Uus 0" at bounding box center [181, 171] width 200 height 21
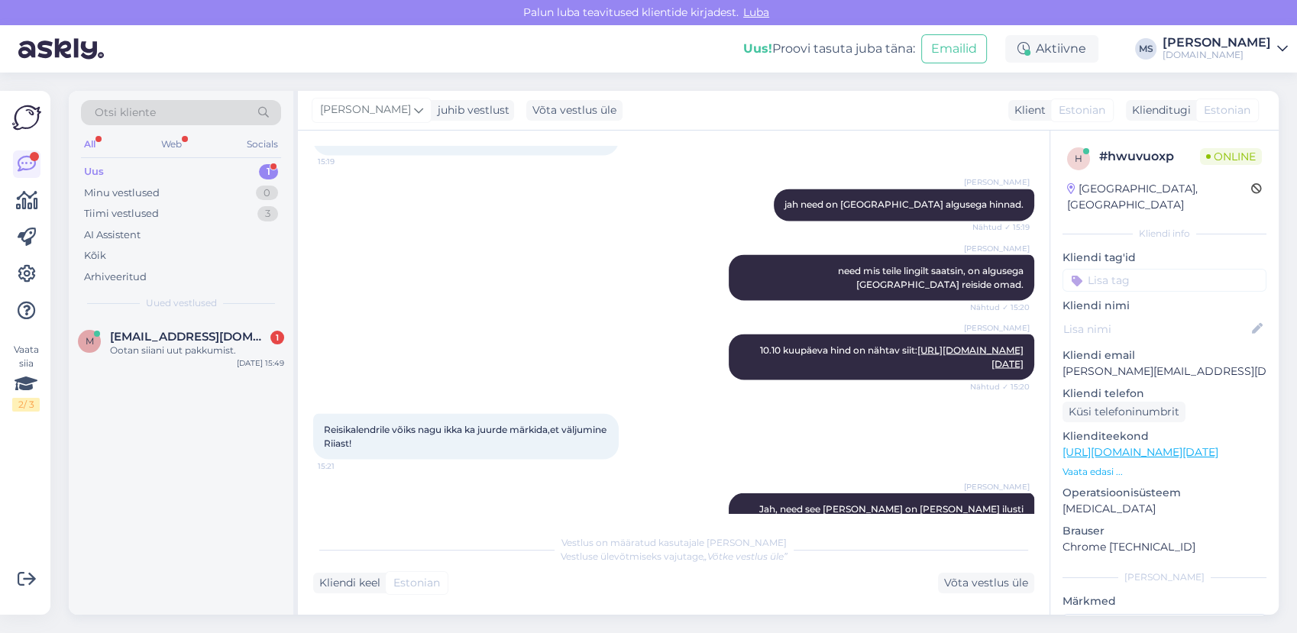
scroll to position [3061, 0]
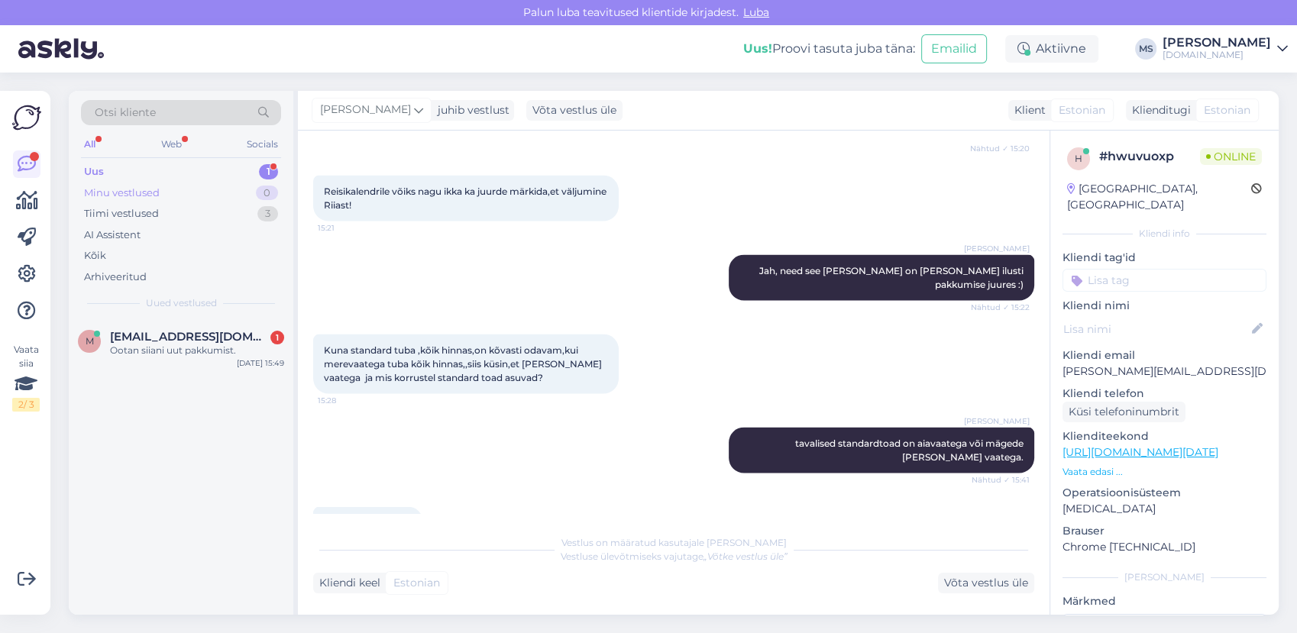
click at [152, 188] on div "Minu vestlused" at bounding box center [122, 193] width 76 height 15
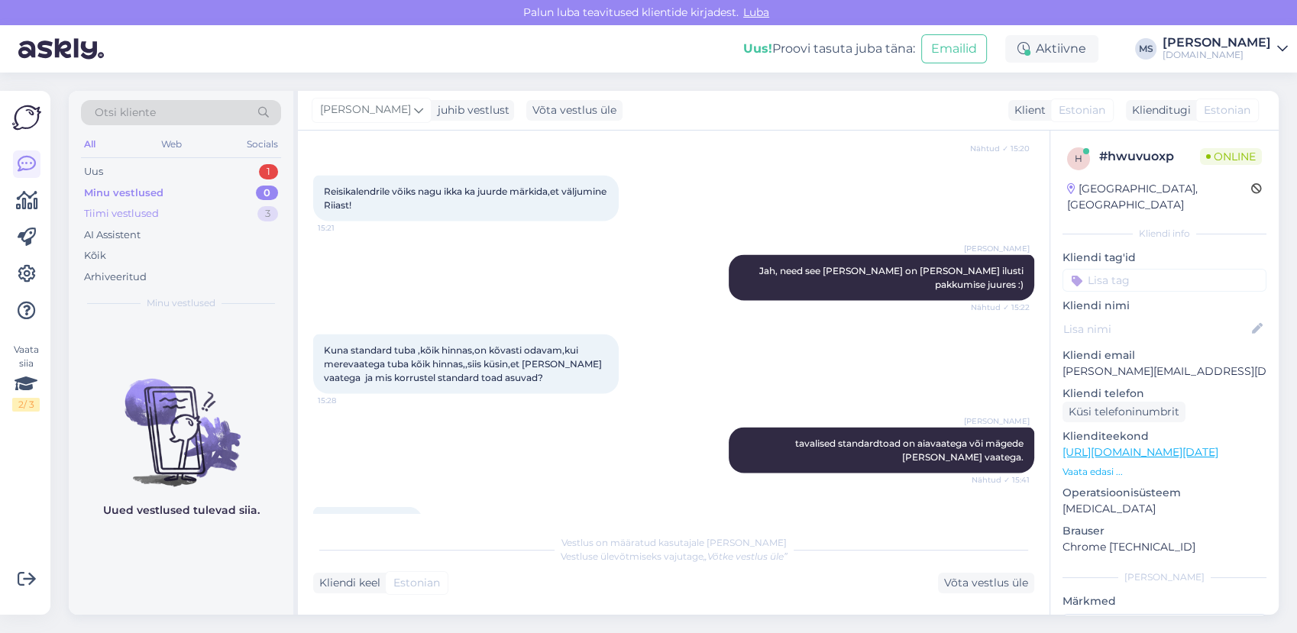
click at [144, 221] on div "Tiimi vestlused 3" at bounding box center [181, 213] width 200 height 21
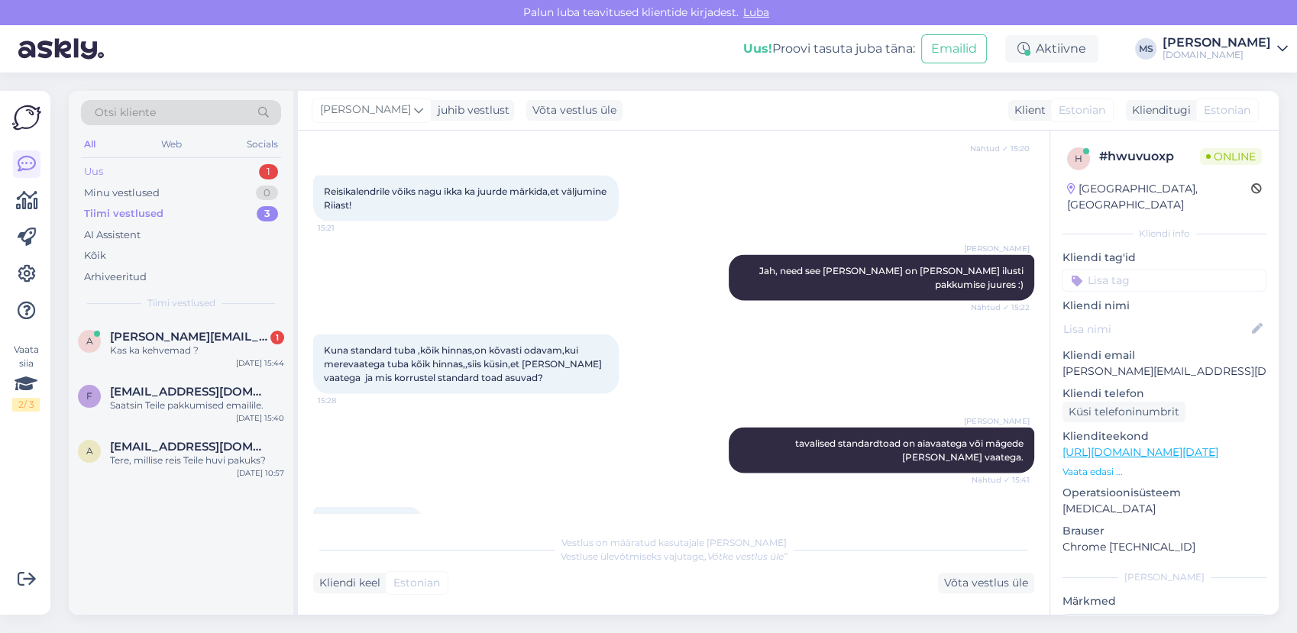
click at [150, 169] on div "Uus 1" at bounding box center [181, 171] width 200 height 21
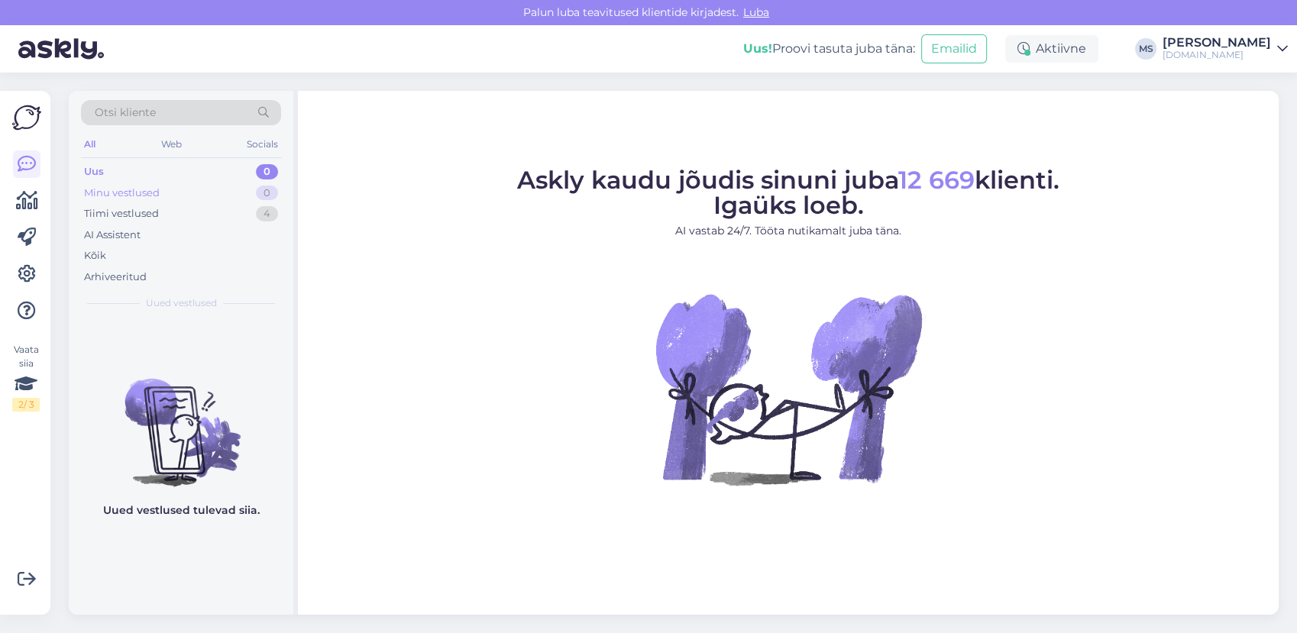
click at [183, 199] on div "Minu vestlused 0" at bounding box center [181, 193] width 200 height 21
click at [181, 211] on div "Tiimi vestlused 4" at bounding box center [181, 213] width 200 height 21
